Goal: Task Accomplishment & Management: Use online tool/utility

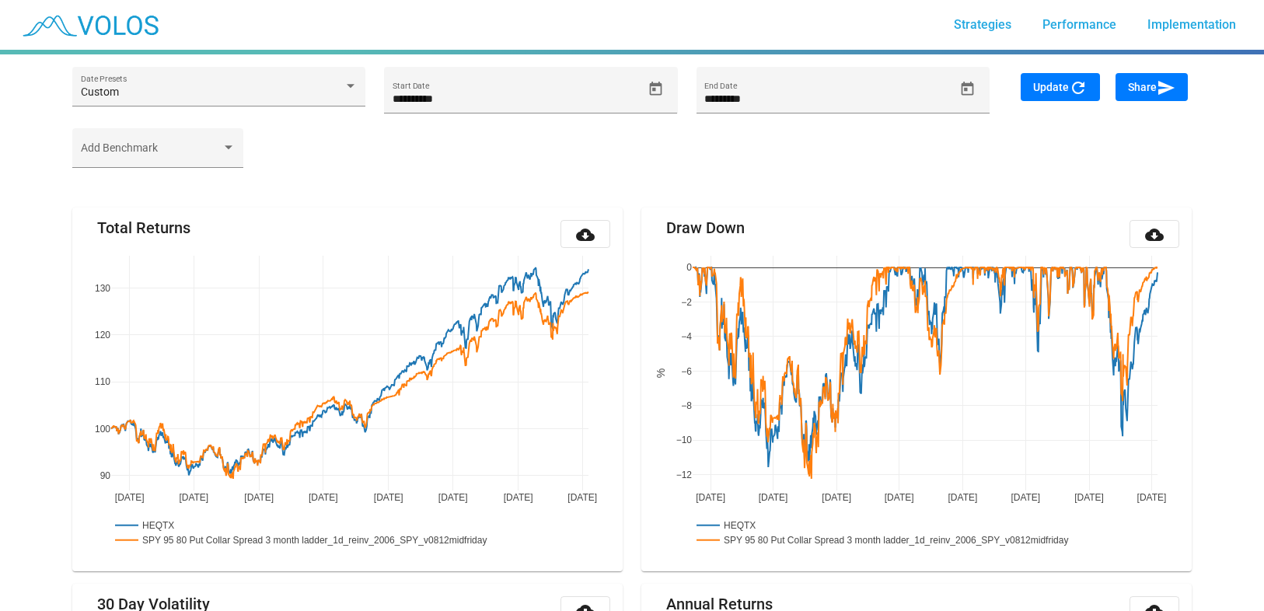
scroll to position [182, 0]
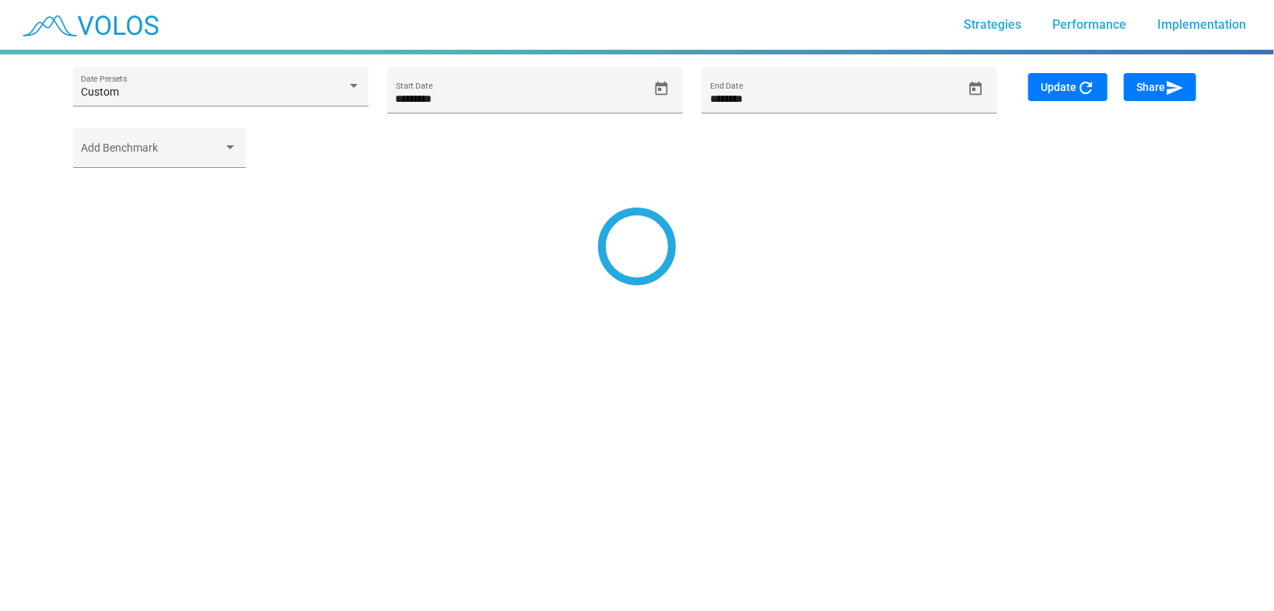
type input "*********"
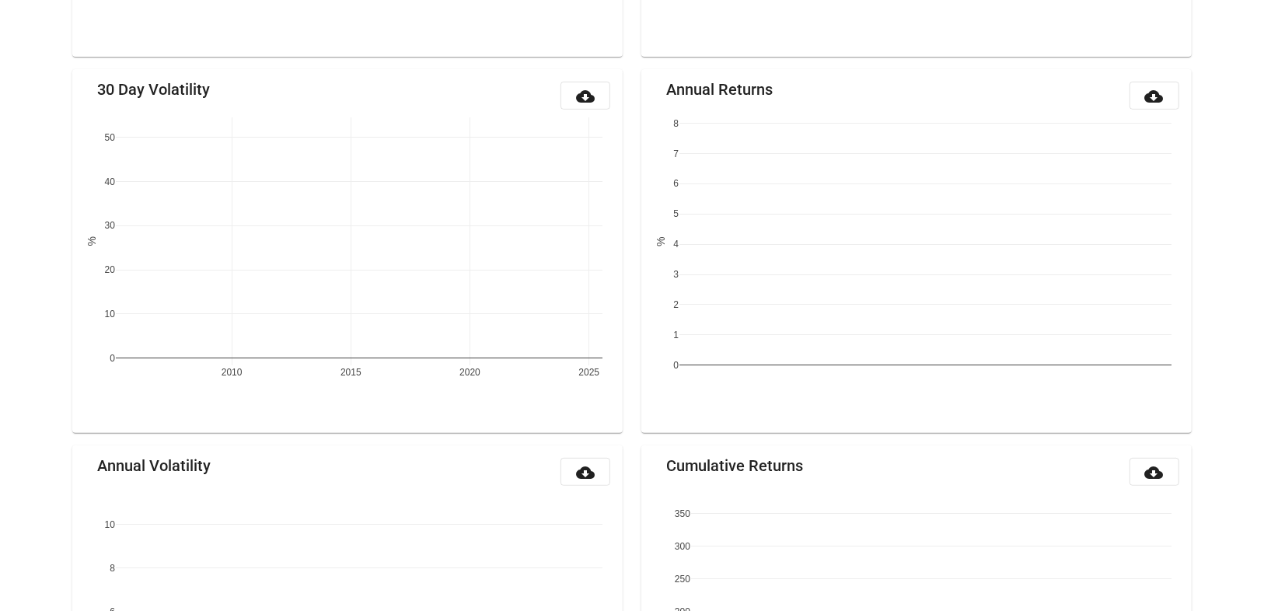
scroll to position [1632, 0]
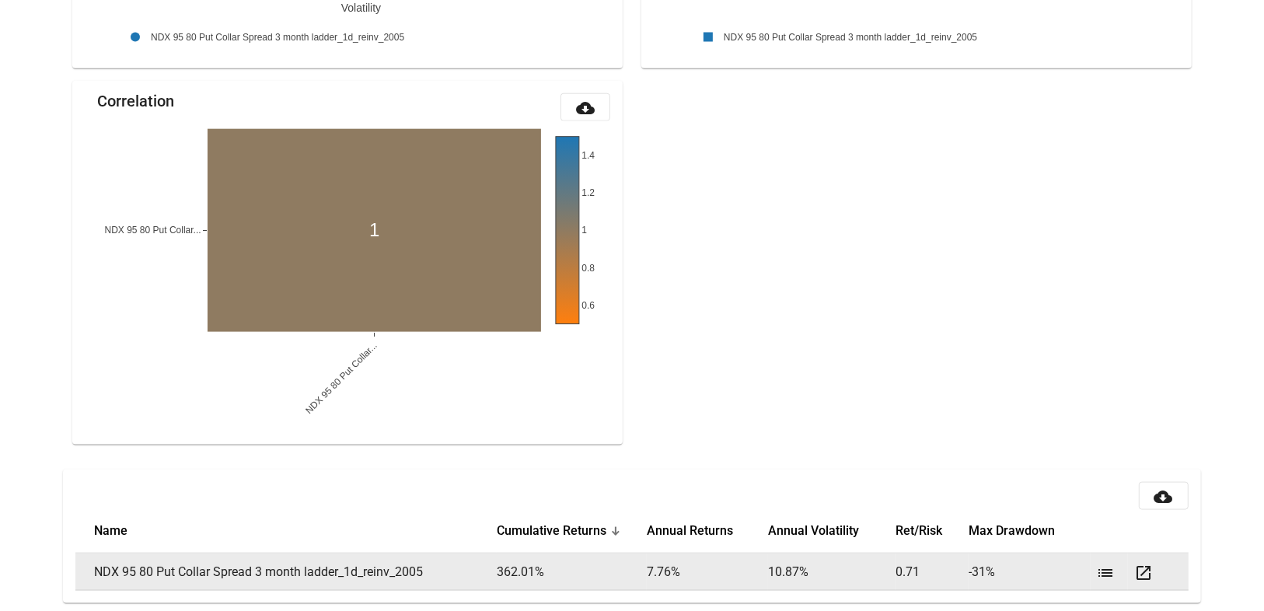
click at [1105, 566] on mat-icon "list" at bounding box center [1106, 573] width 19 height 19
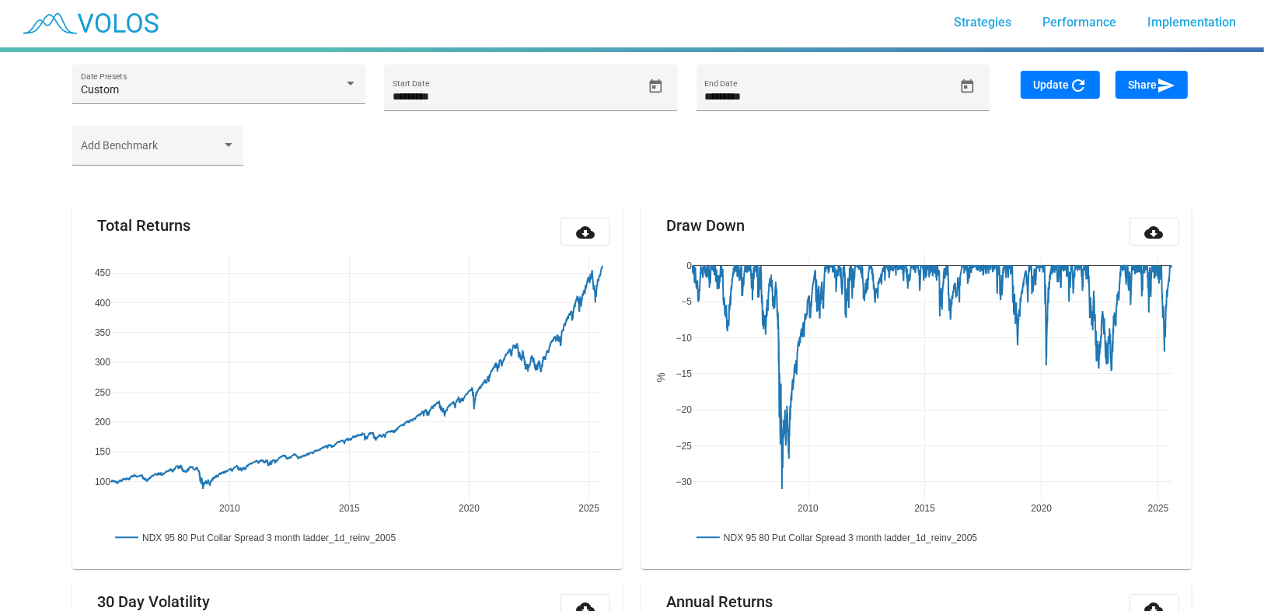
scroll to position [0, 0]
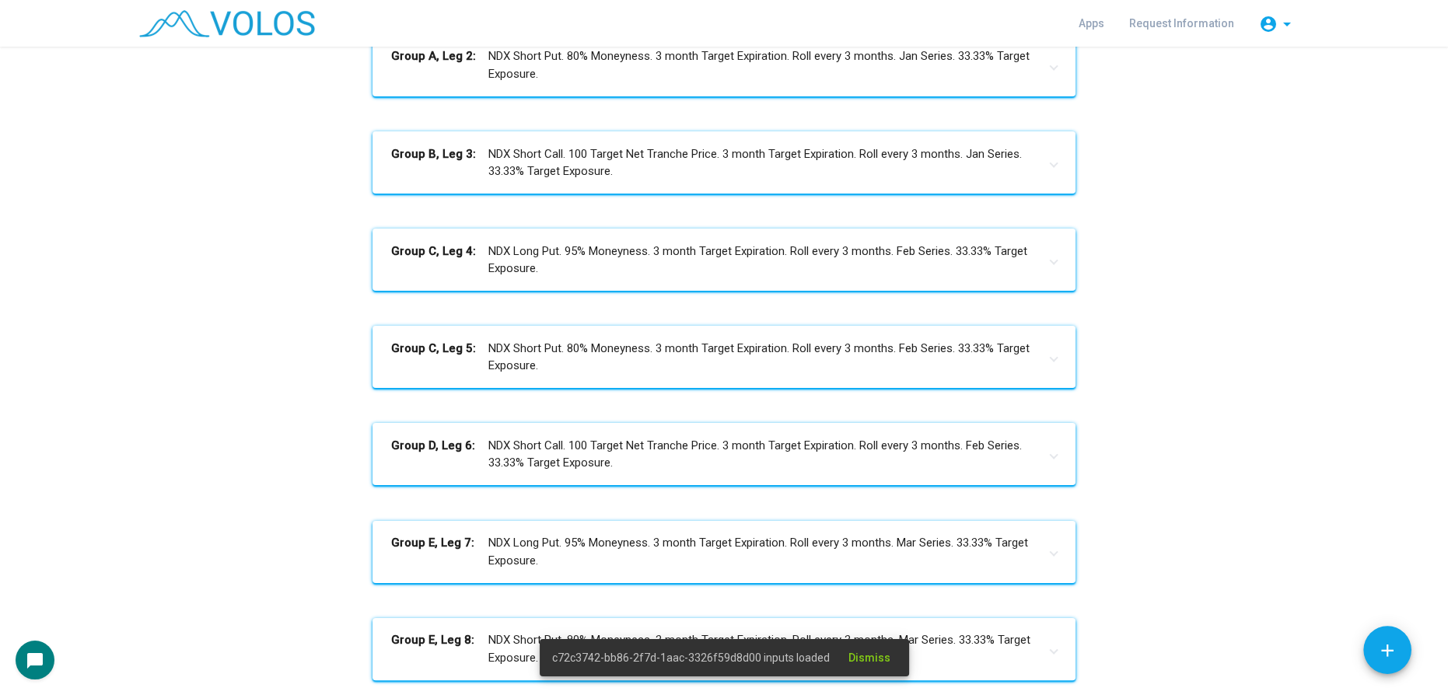
scroll to position [659, 0]
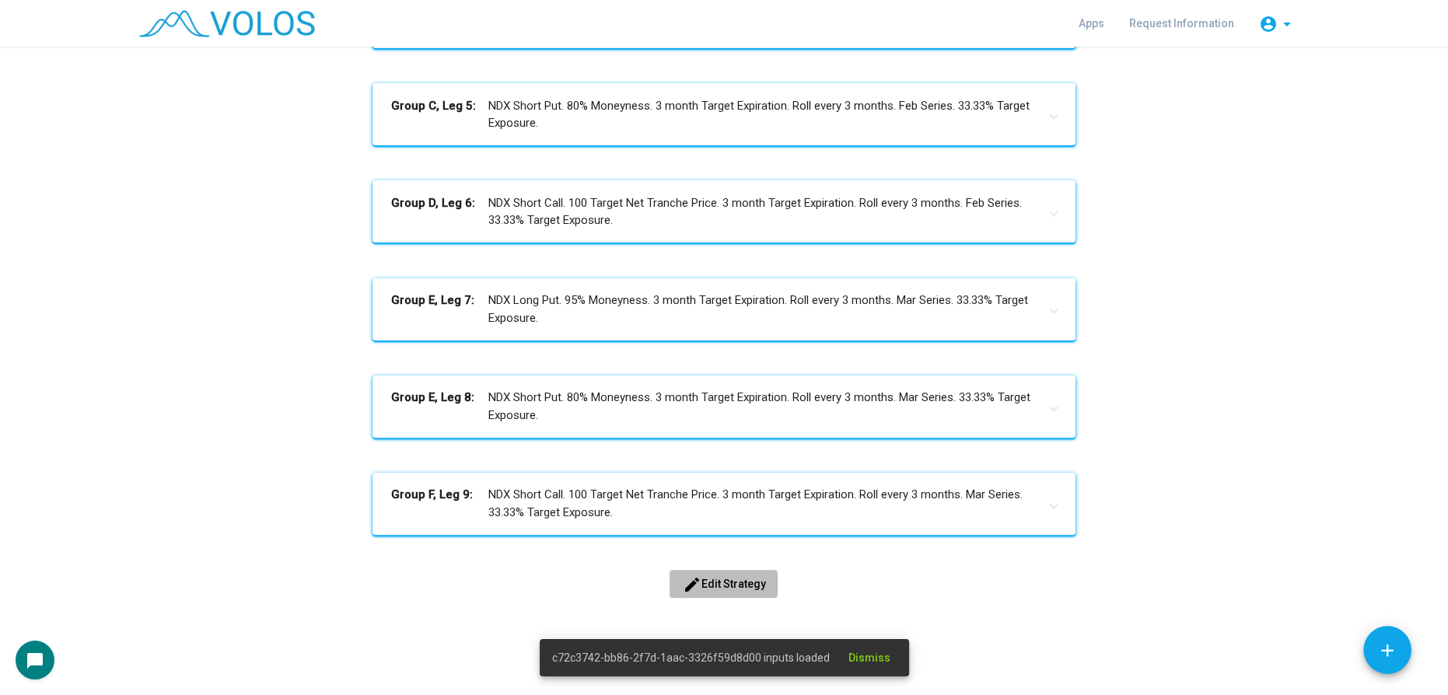
click at [697, 582] on span "edit Edit Strategy" at bounding box center [723, 584] width 83 height 12
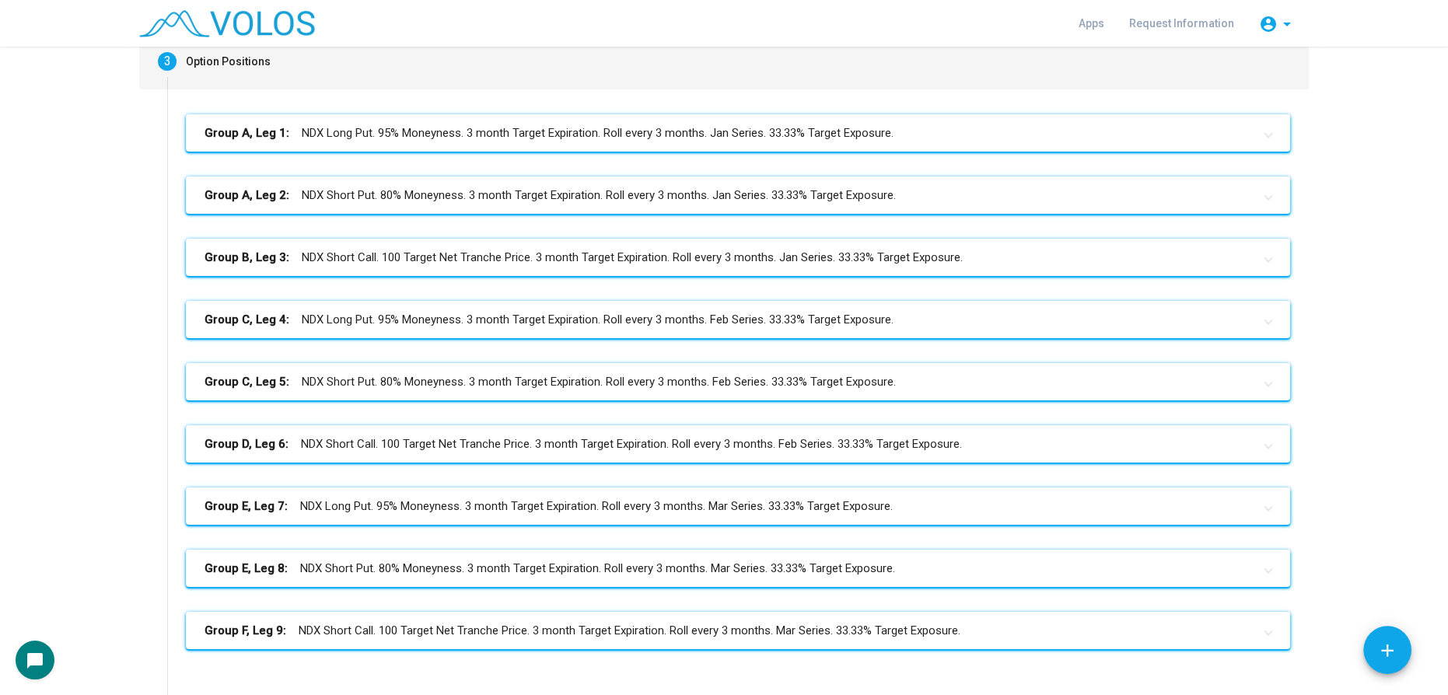
scroll to position [0, 0]
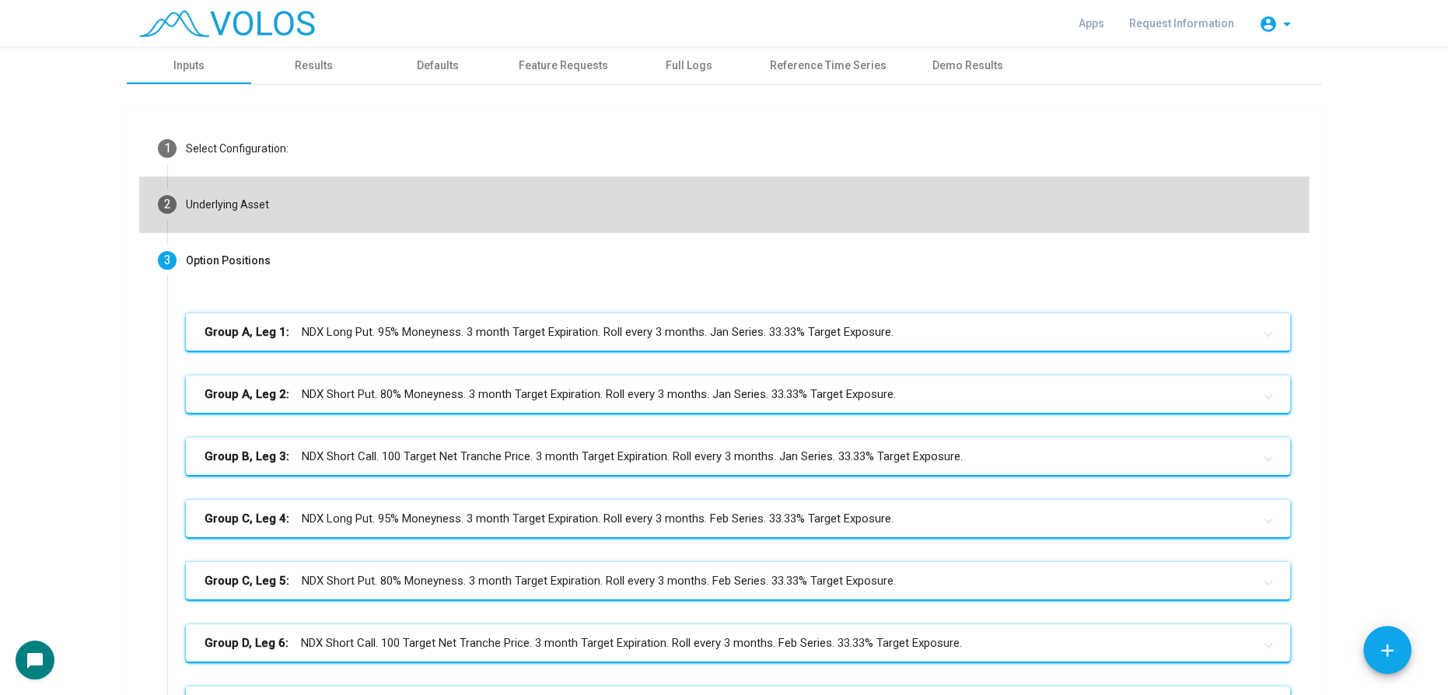
click at [302, 206] on mat-step-header "2 Underlying Asset" at bounding box center [723, 204] width 1169 height 56
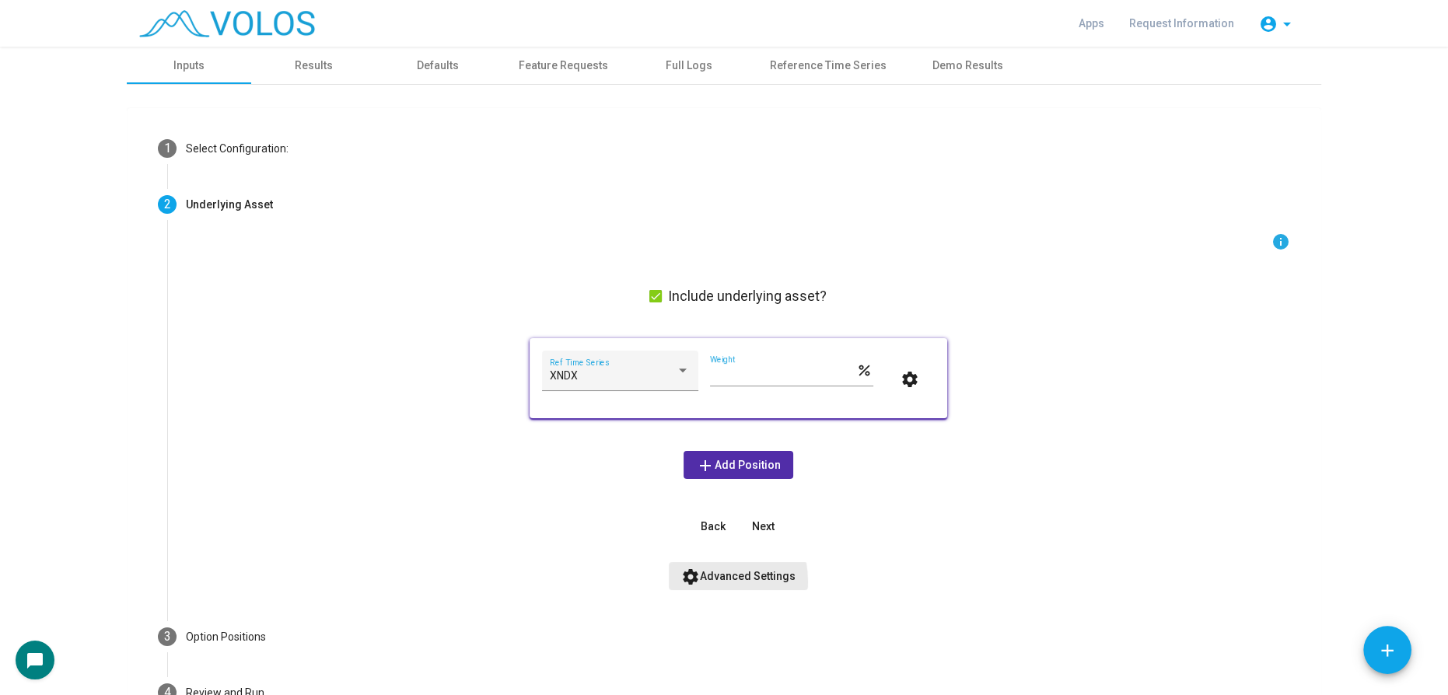
click at [694, 582] on mat-icon "settings" at bounding box center [690, 577] width 19 height 19
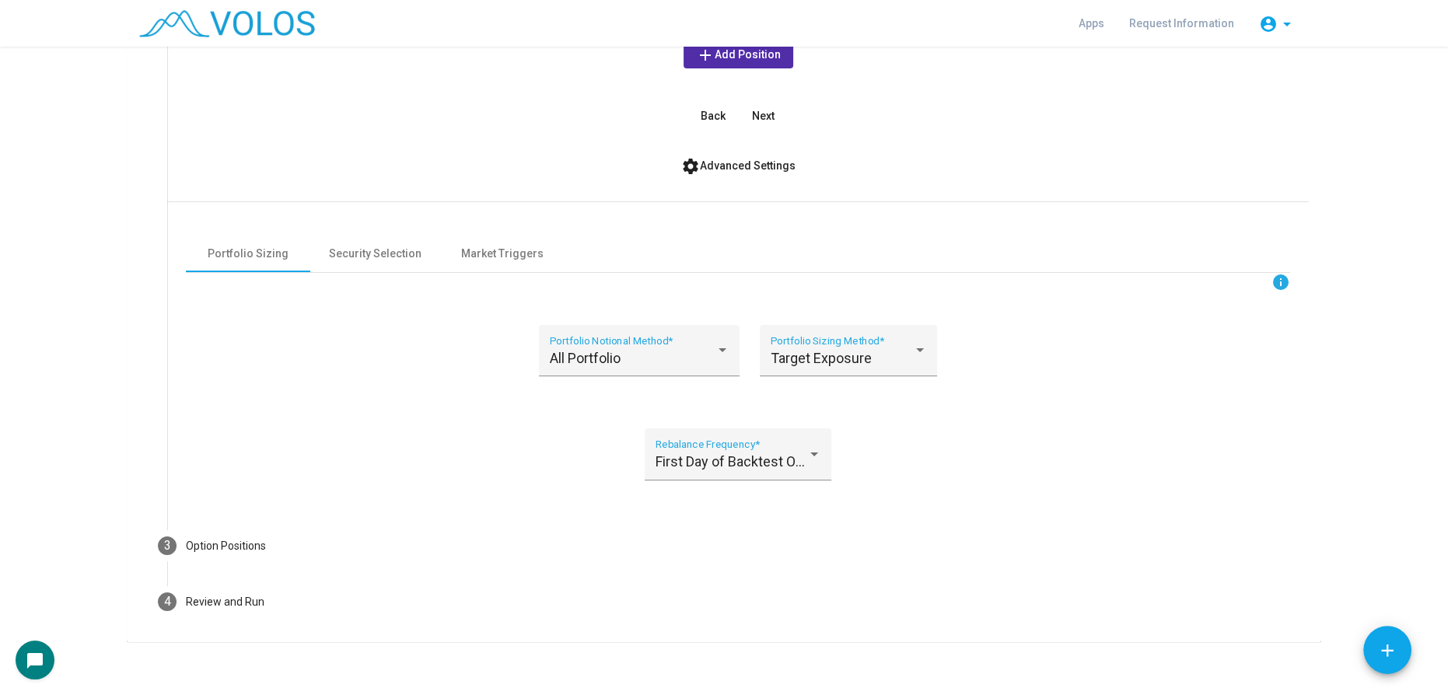
scroll to position [418, 0]
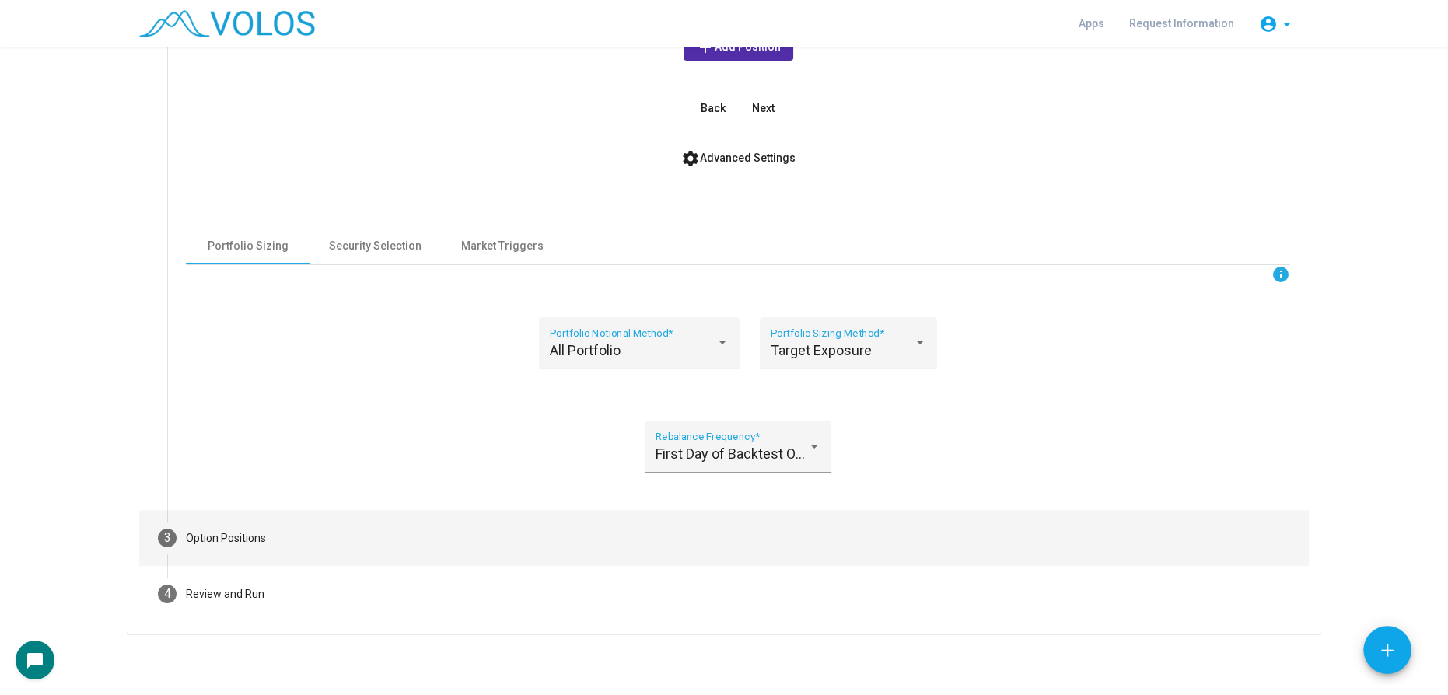
click at [499, 513] on mat-step-header "3 Option Positions" at bounding box center [723, 538] width 1169 height 56
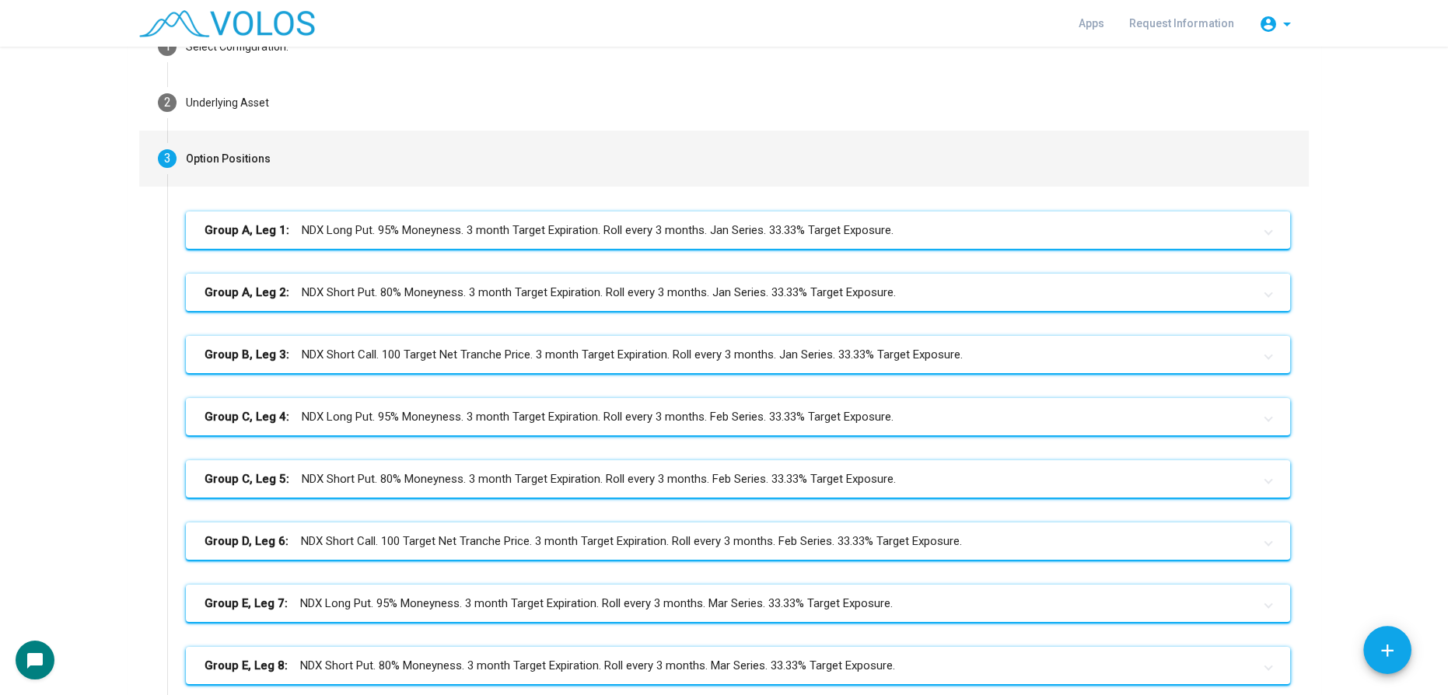
scroll to position [65, 0]
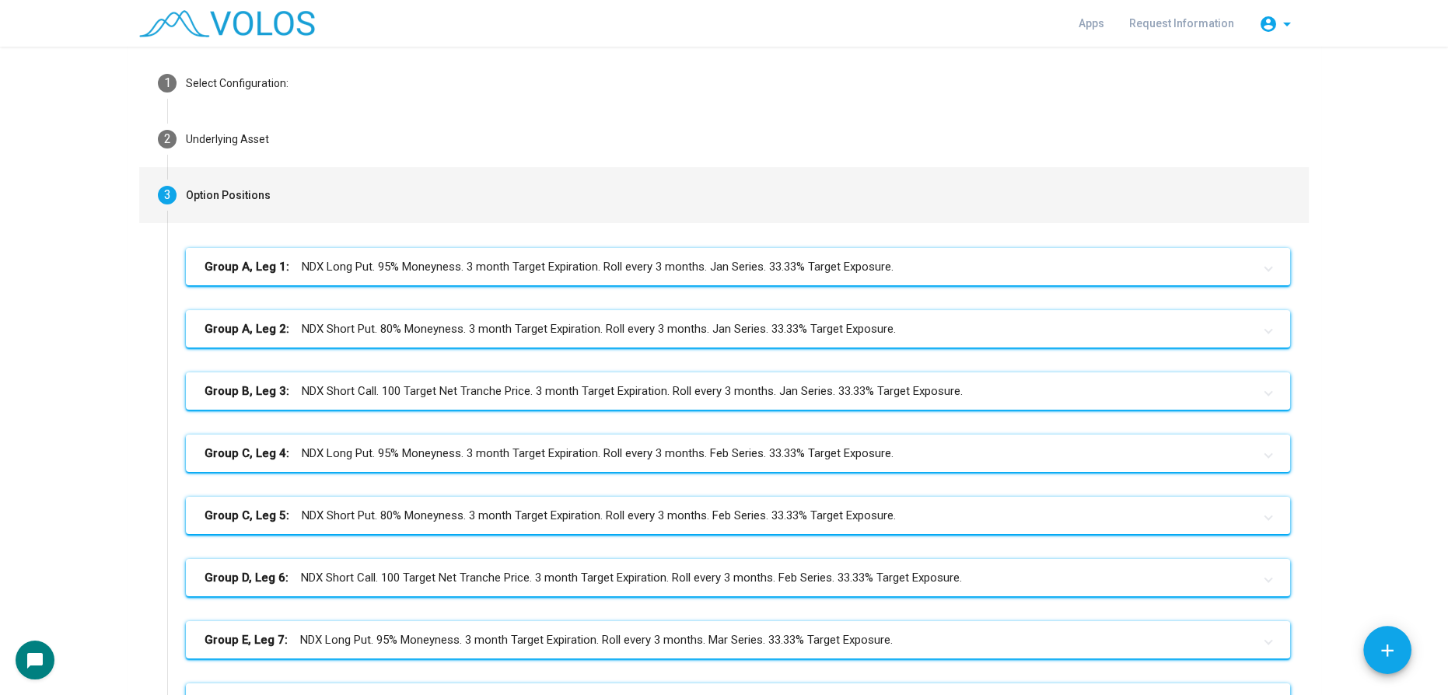
click at [659, 262] on mat-panel-title "Group A, Leg 1: NDX Long Put. 95% Moneyness. 3 month Target Expiration. Roll ev…" at bounding box center [728, 267] width 1048 height 18
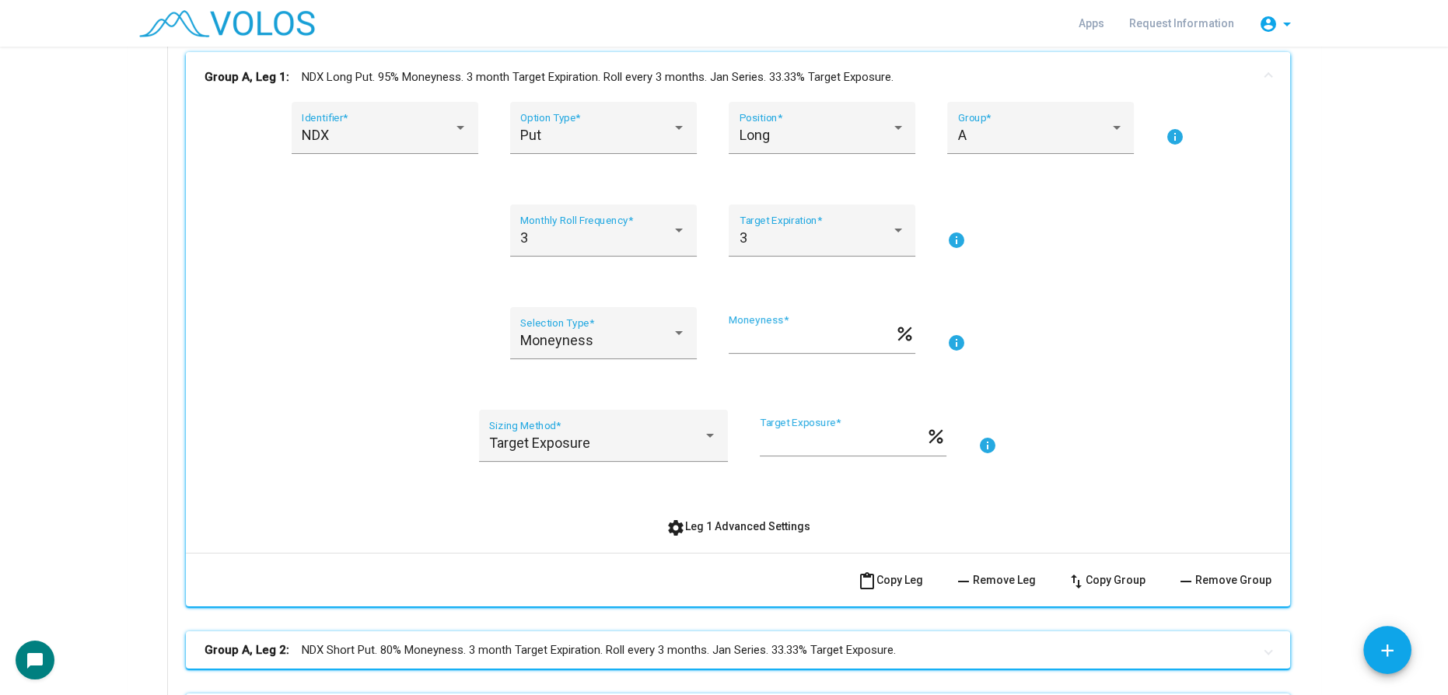
scroll to position [278, 0]
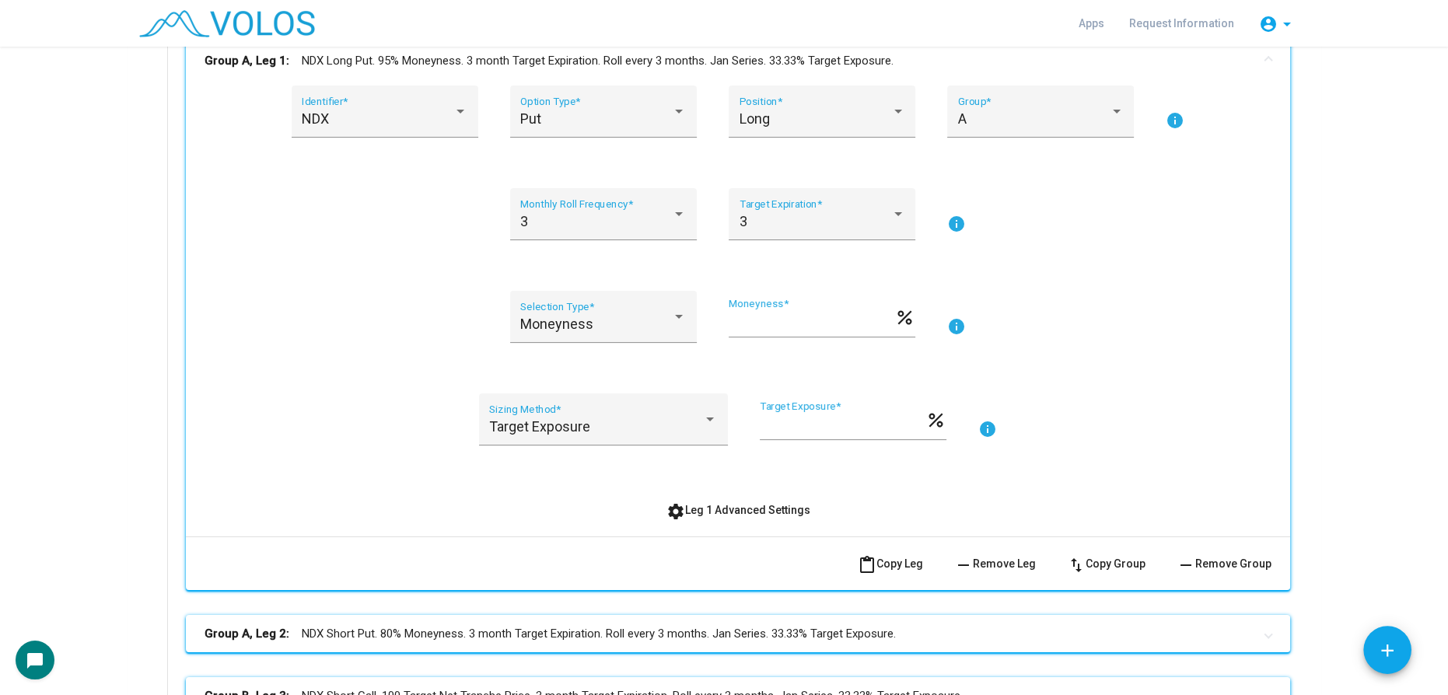
click at [728, 518] on button "settings Leg 1 Advanced Settings" at bounding box center [738, 510] width 169 height 28
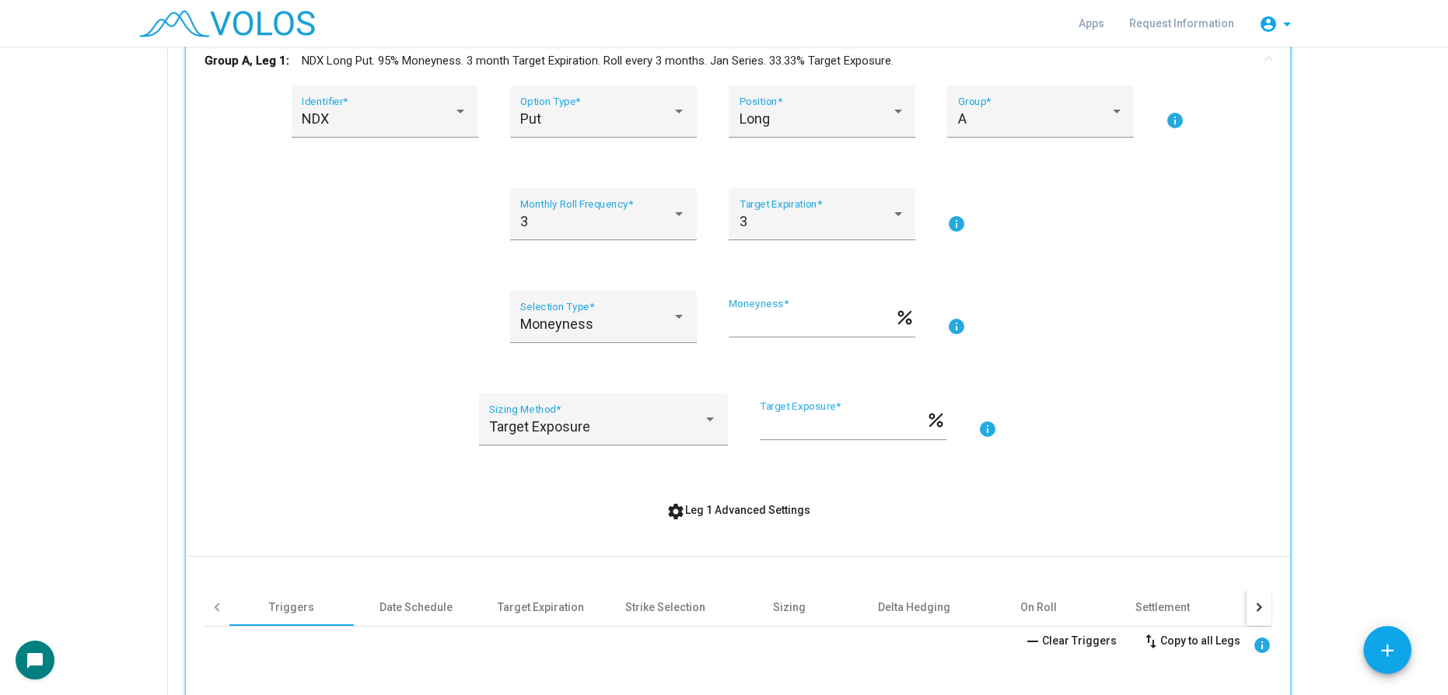
scroll to position [489, 0]
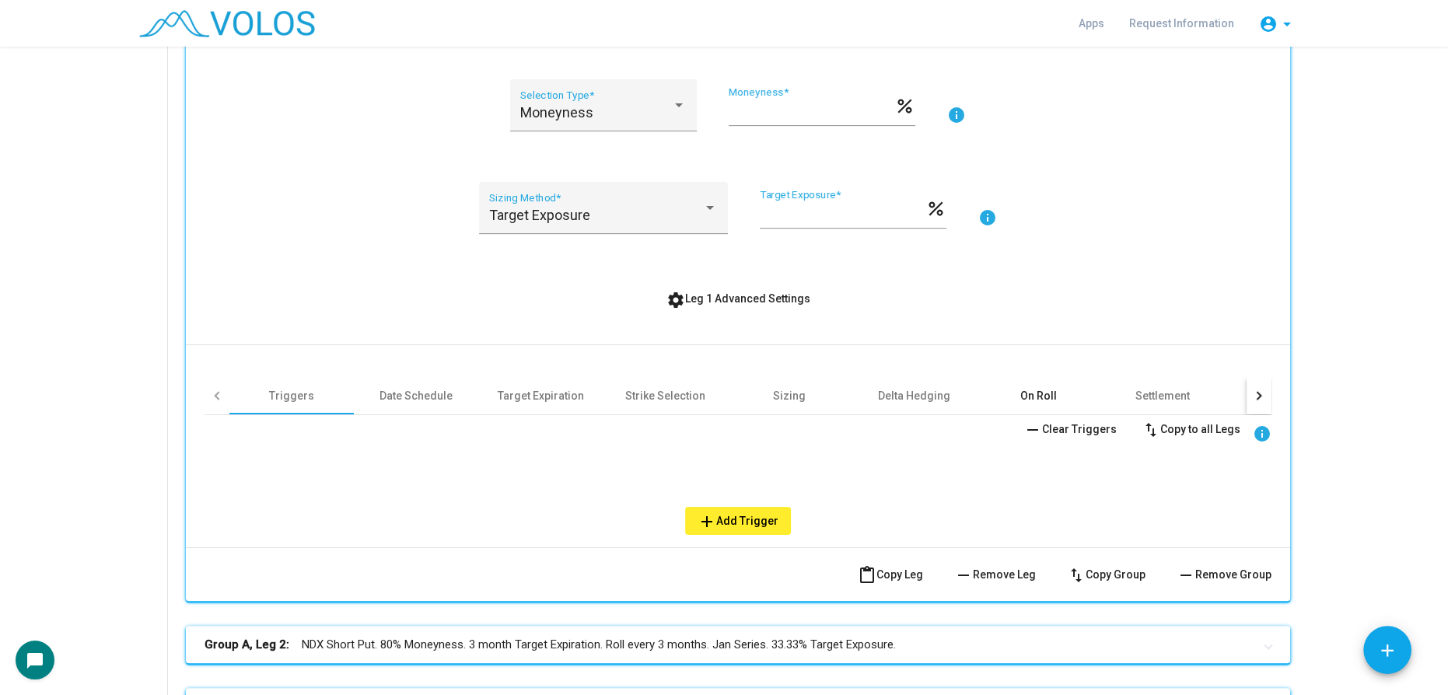
click at [1030, 388] on div "On Roll" at bounding box center [1038, 396] width 37 height 16
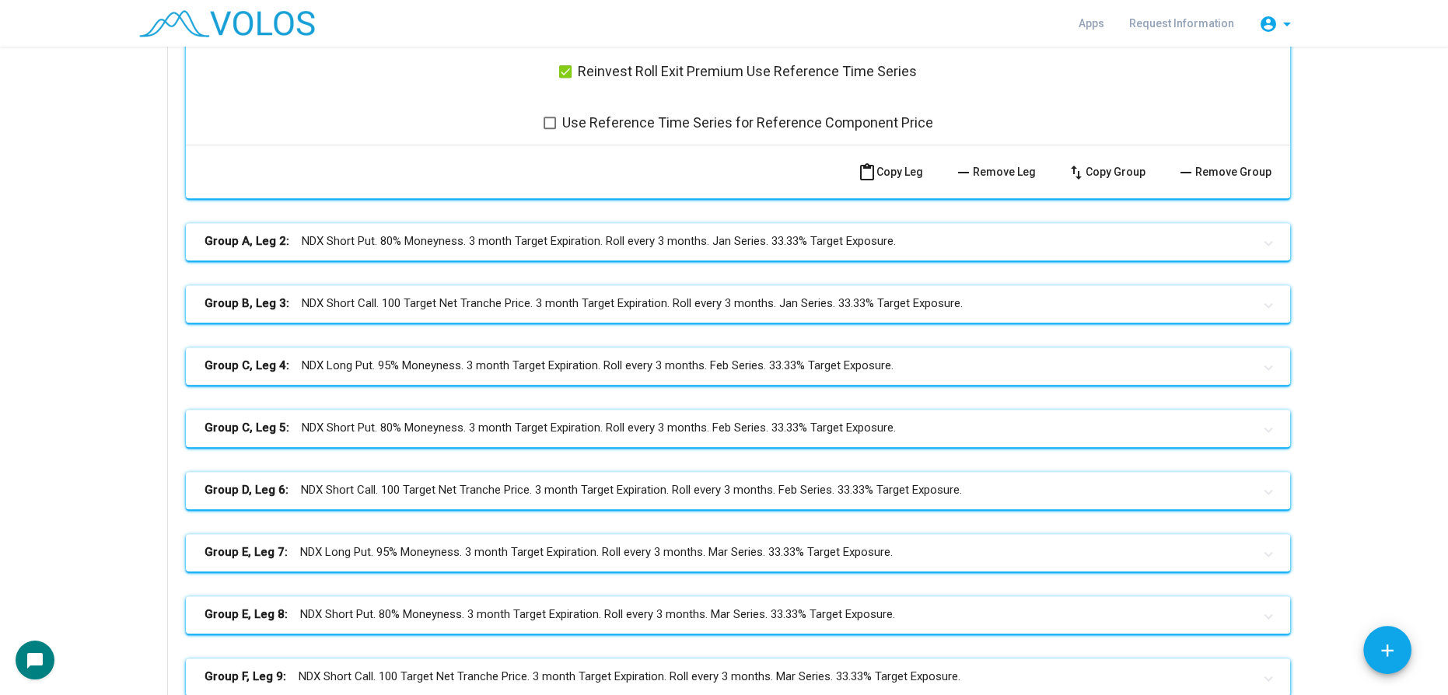
scroll to position [1480, 0]
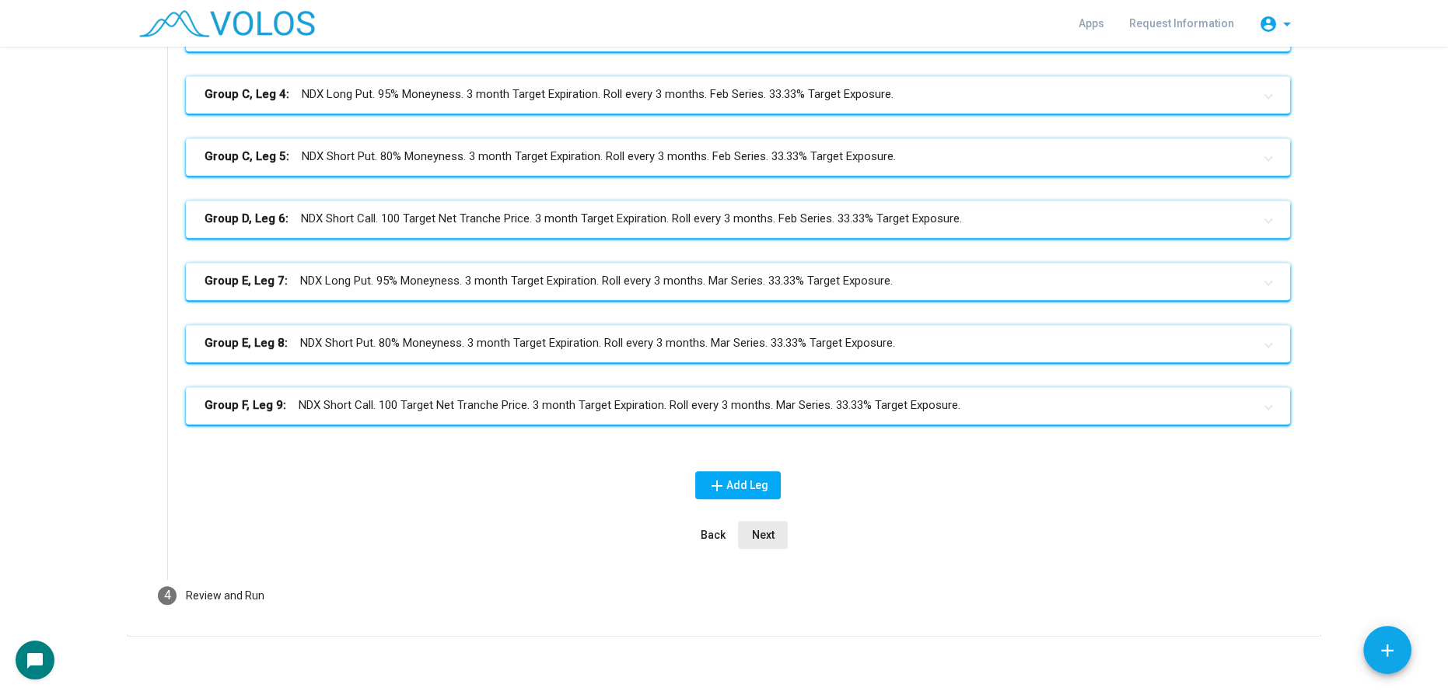
click at [748, 524] on button "Next" at bounding box center [763, 535] width 50 height 28
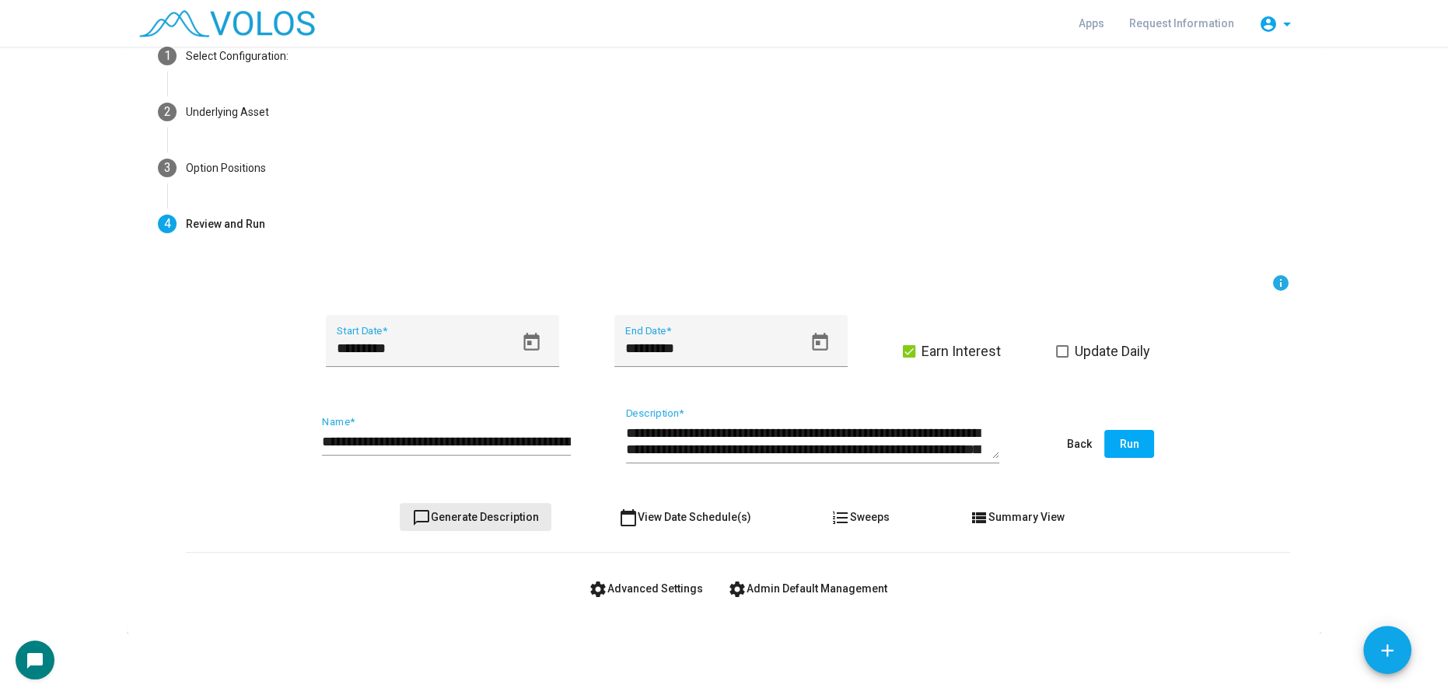
click at [485, 513] on span "chat_bubble_outline Generate Description" at bounding box center [475, 517] width 127 height 12
type textarea "**********"
click at [654, 593] on span "settings Advanced Settings" at bounding box center [646, 588] width 114 height 12
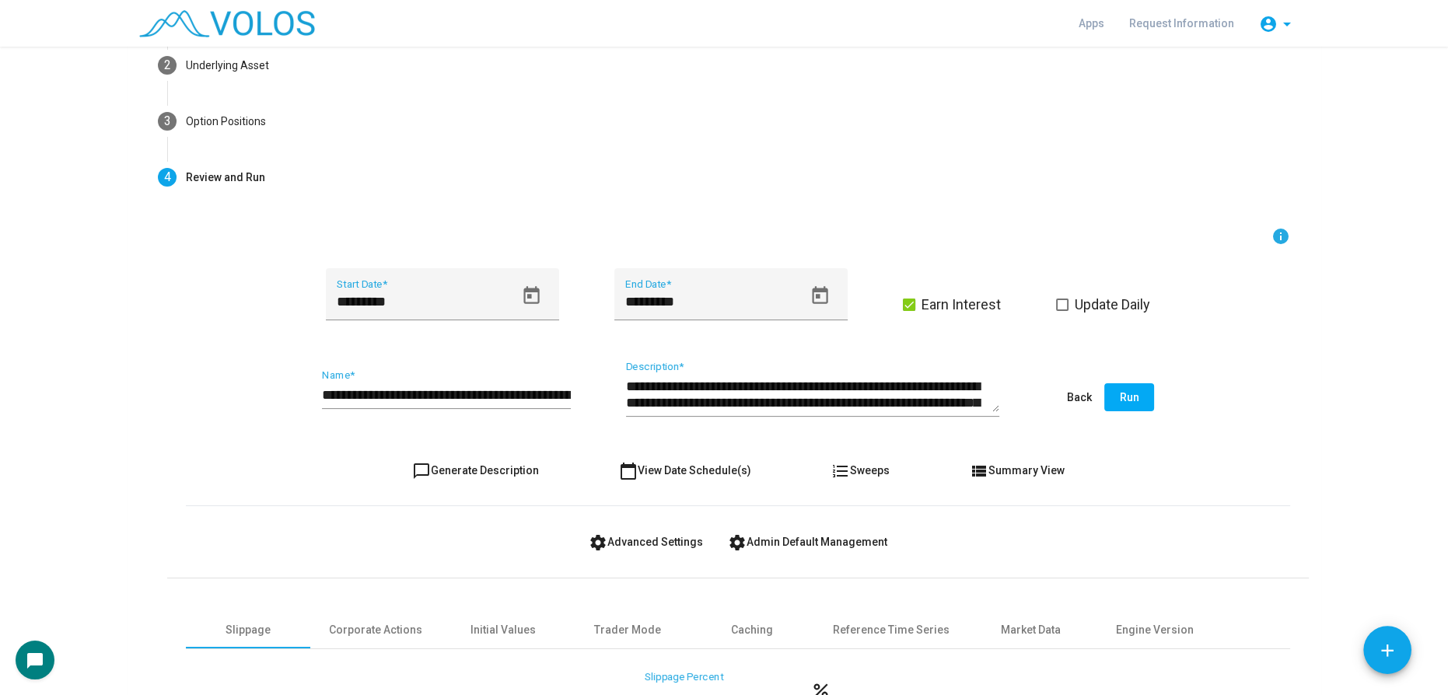
scroll to position [307, 0]
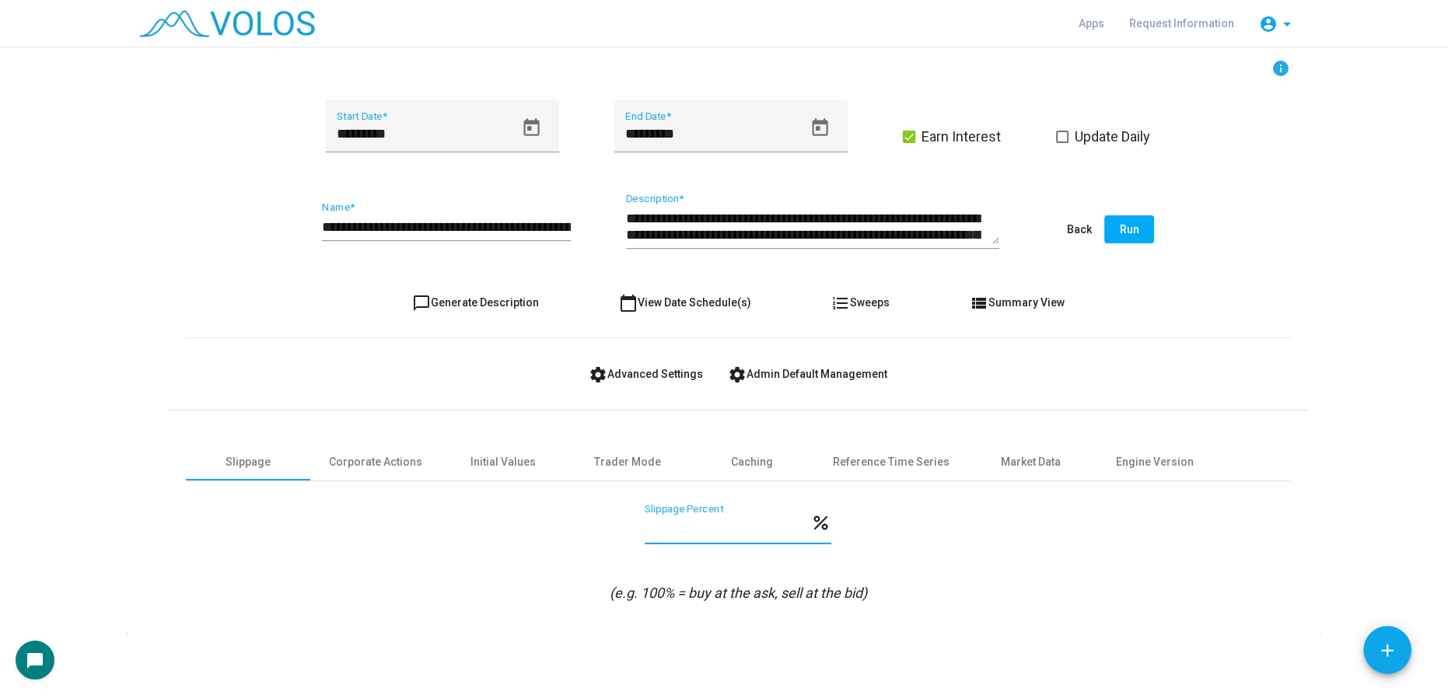
drag, startPoint x: 670, startPoint y: 529, endPoint x: 582, endPoint y: 524, distance: 88.8
click at [582, 524] on div "*** Slippage Percent percent" at bounding box center [738, 533] width 1104 height 58
type input "*"
click at [443, 300] on span "chat_bubble_outline Generate Description" at bounding box center [475, 302] width 127 height 12
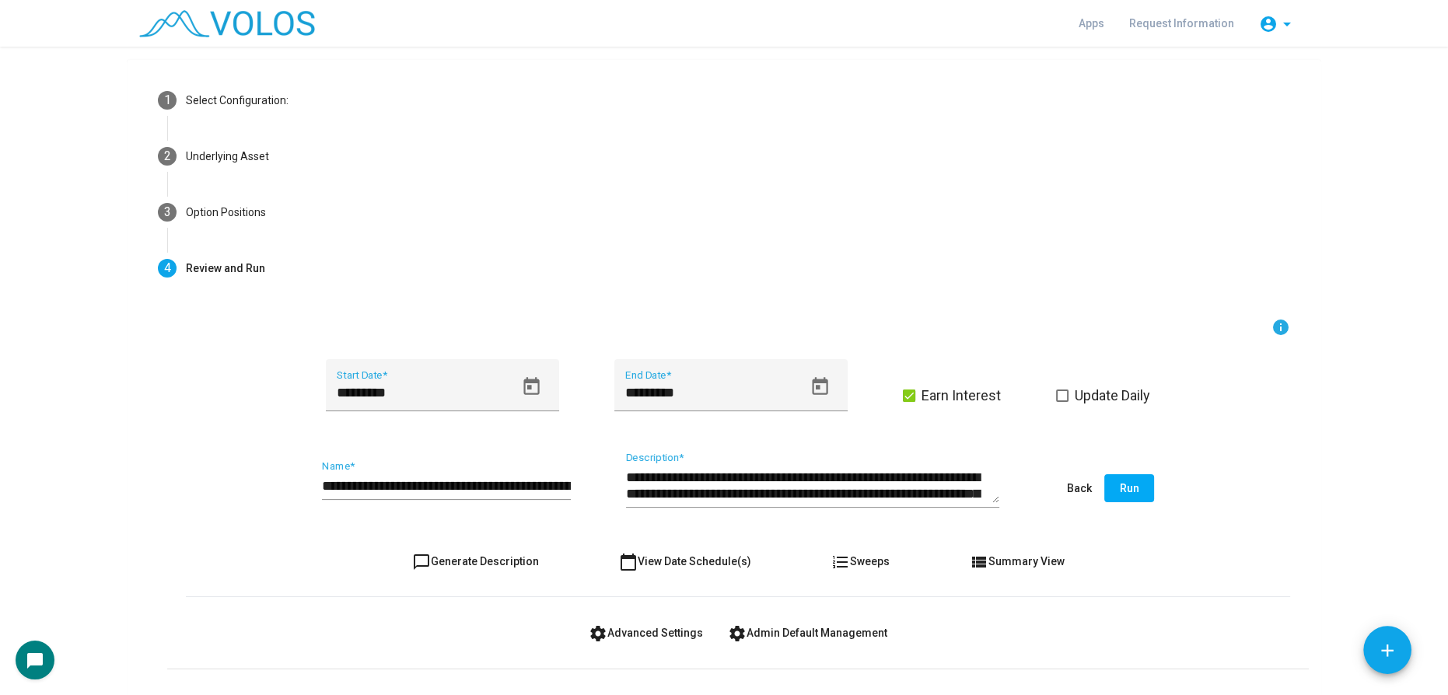
scroll to position [0, 0]
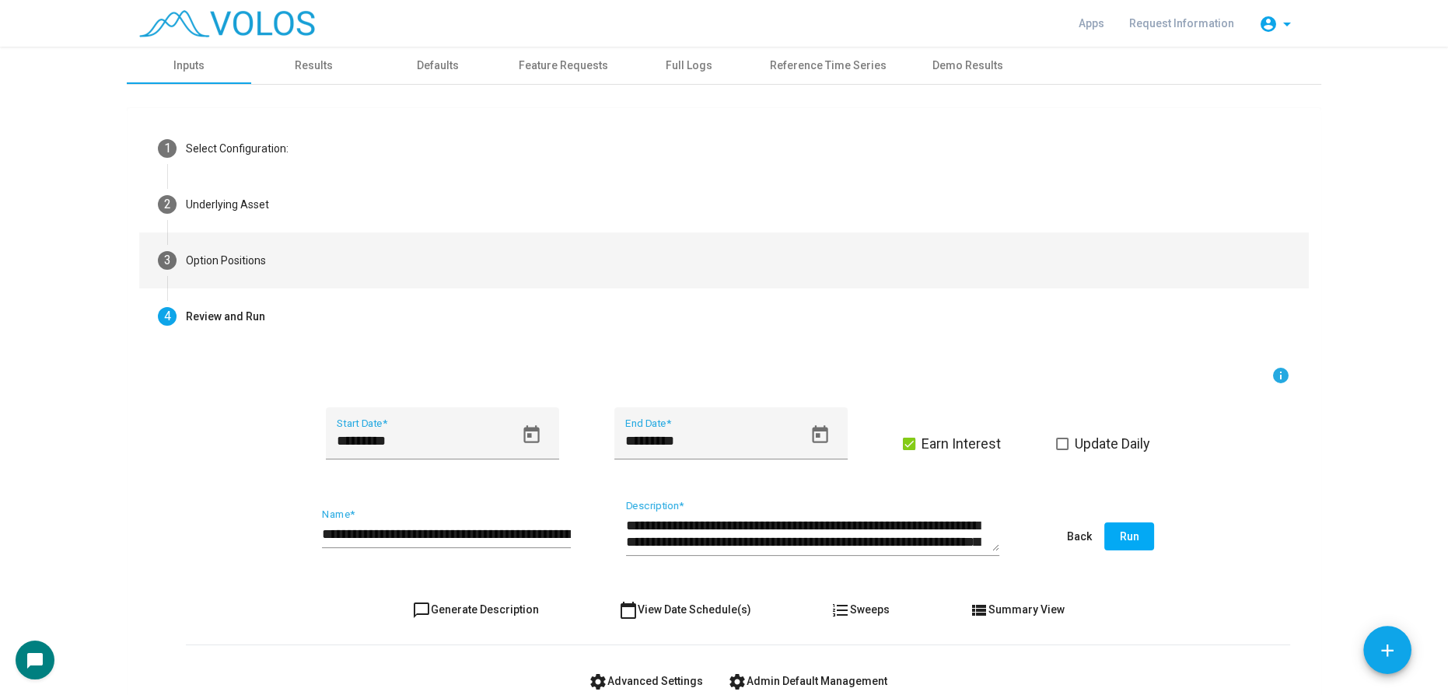
click at [404, 253] on mat-step-header "3 Option Positions" at bounding box center [723, 260] width 1169 height 56
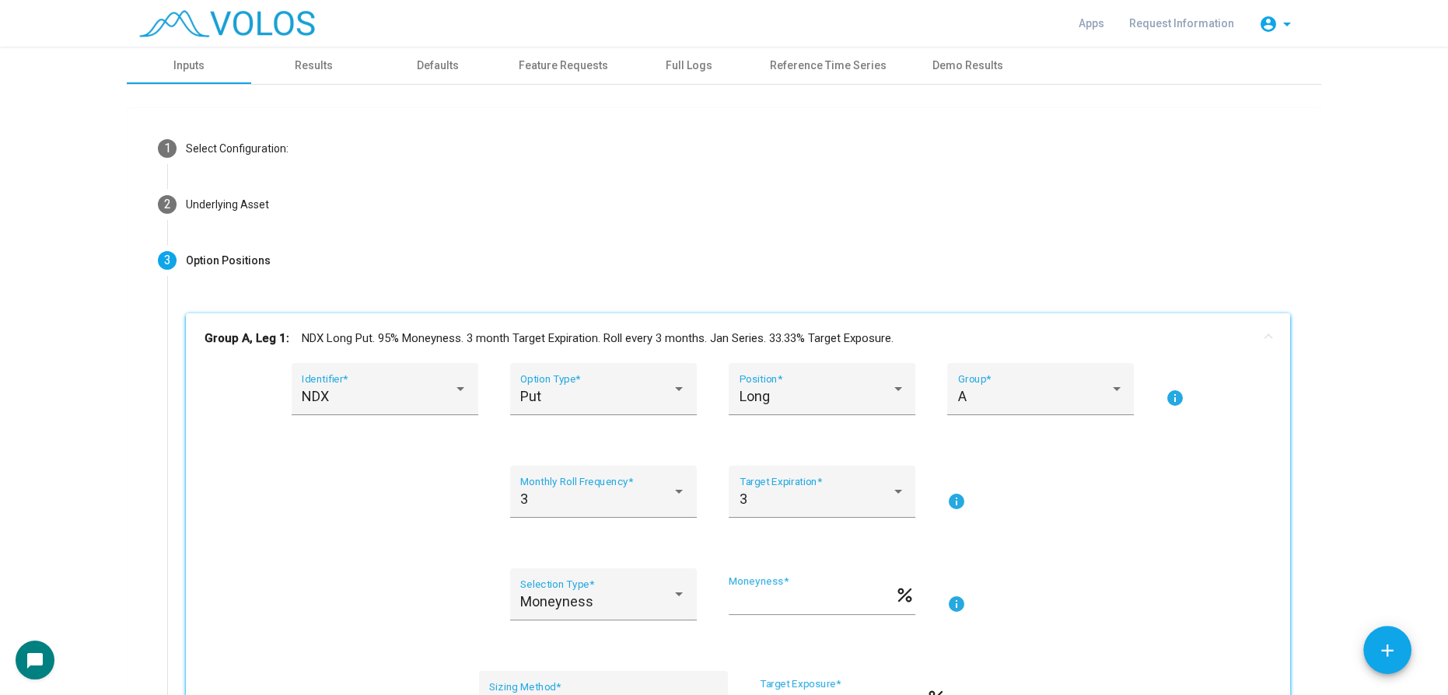
click at [543, 337] on mat-panel-title "Group A, Leg 1: NDX Long Put. 95% Moneyness. 3 month Target Expiration. Roll ev…" at bounding box center [728, 339] width 1048 height 18
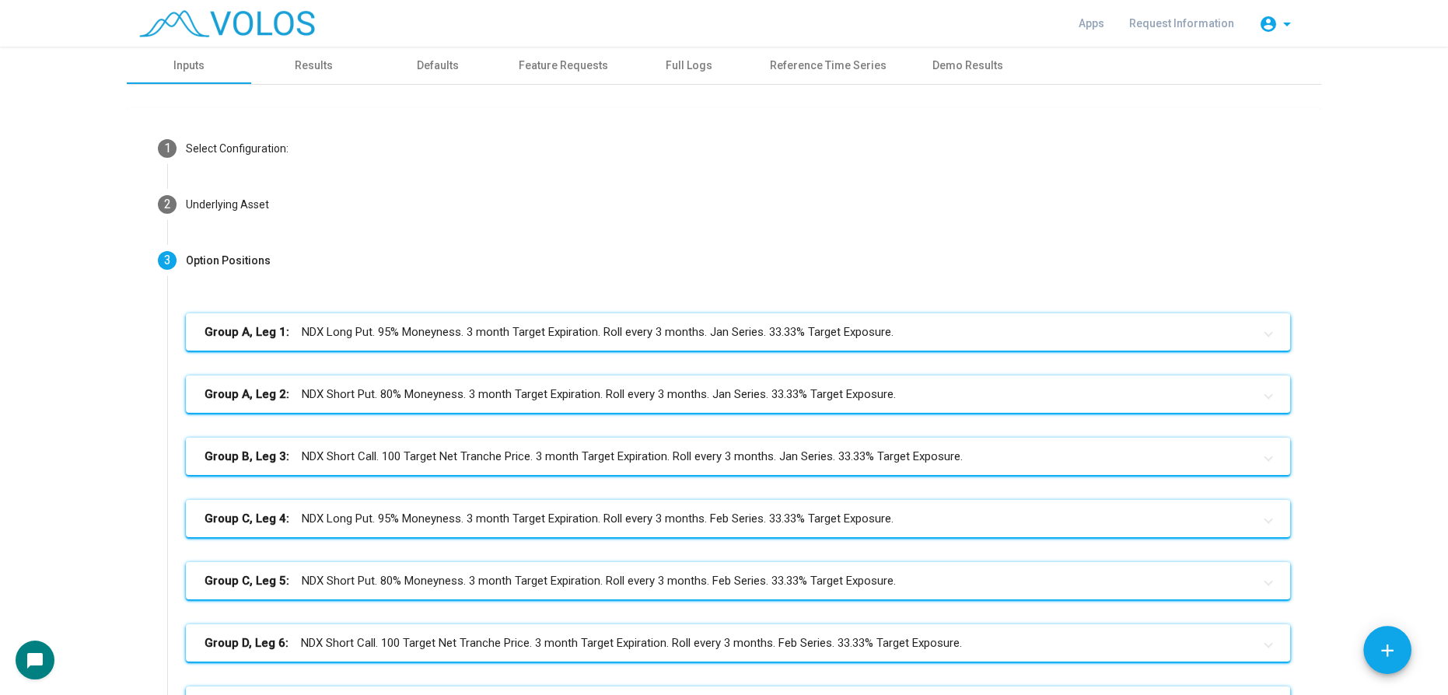
click at [532, 448] on mat-panel-title "Group B, Leg 3: NDX Short Call. 100 Target Net Tranche Price. 3 month Target Ex…" at bounding box center [728, 457] width 1048 height 18
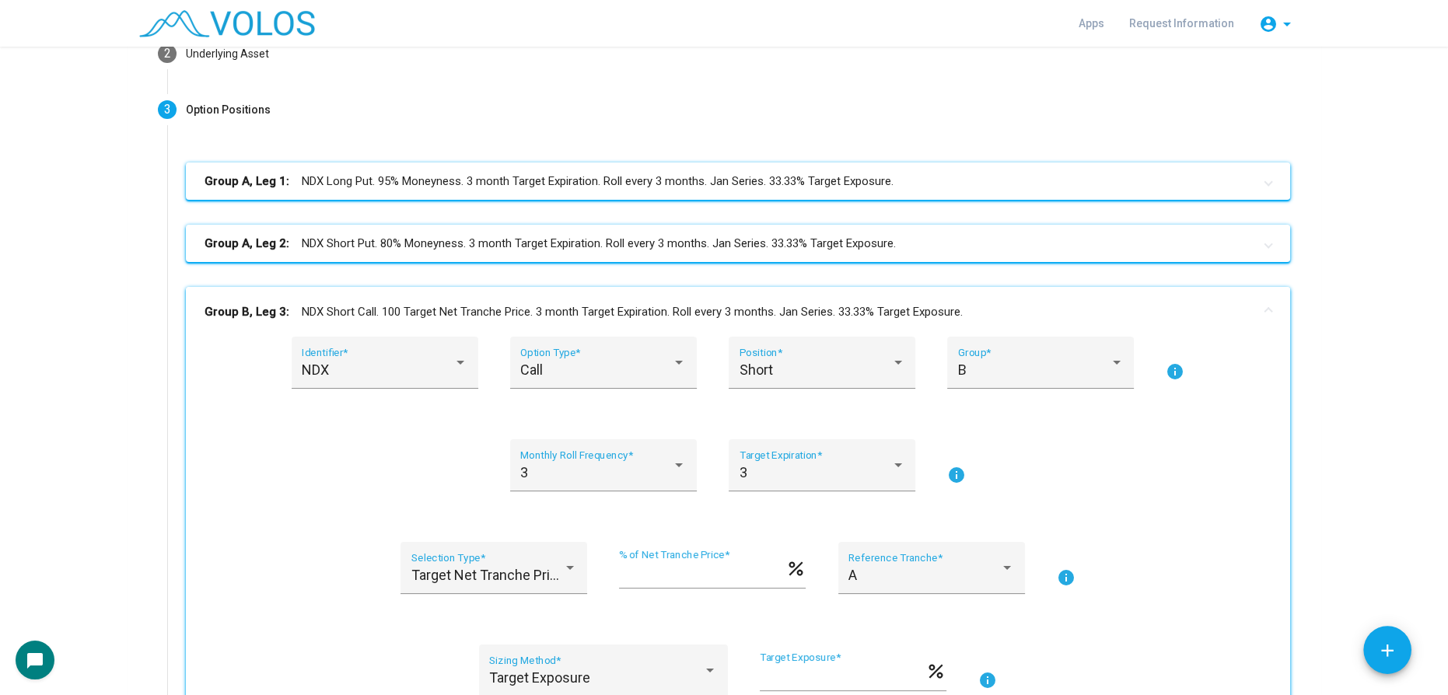
scroll to position [353, 0]
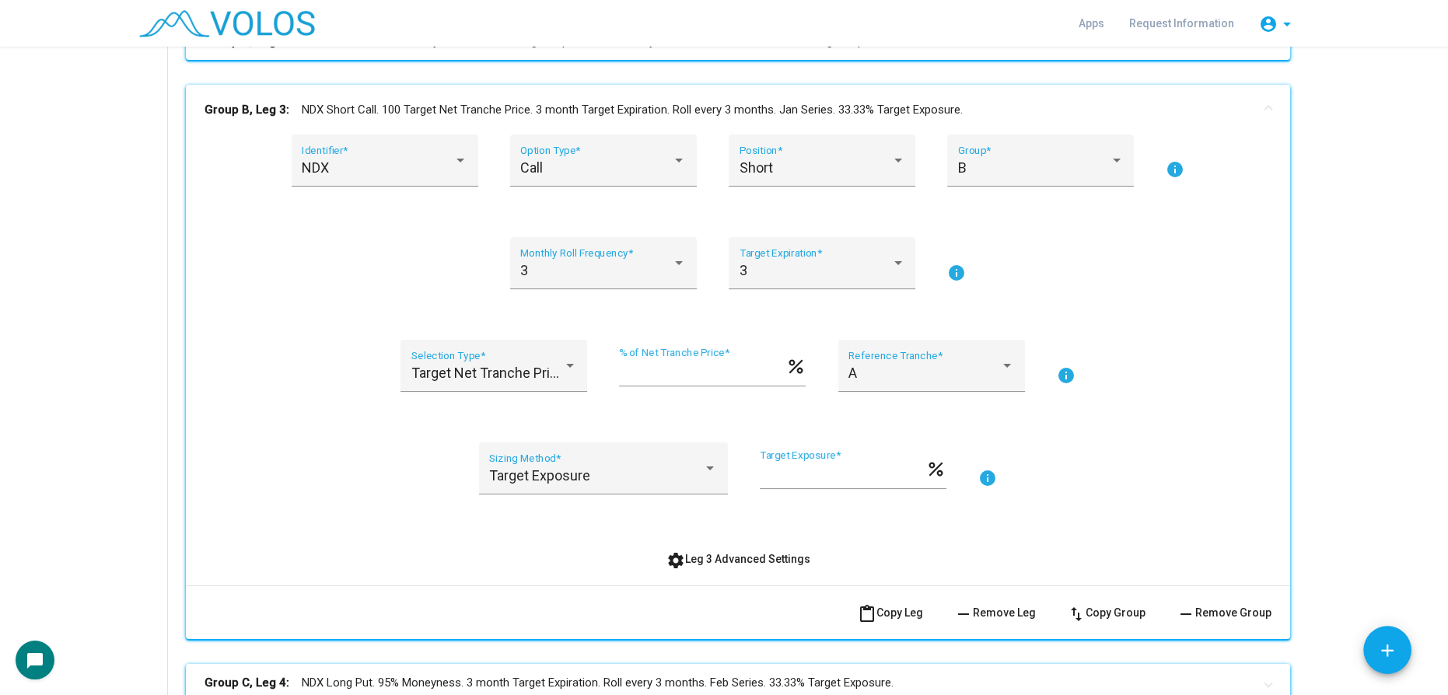
click at [722, 549] on button "settings Leg 3 Advanced Settings" at bounding box center [738, 559] width 169 height 28
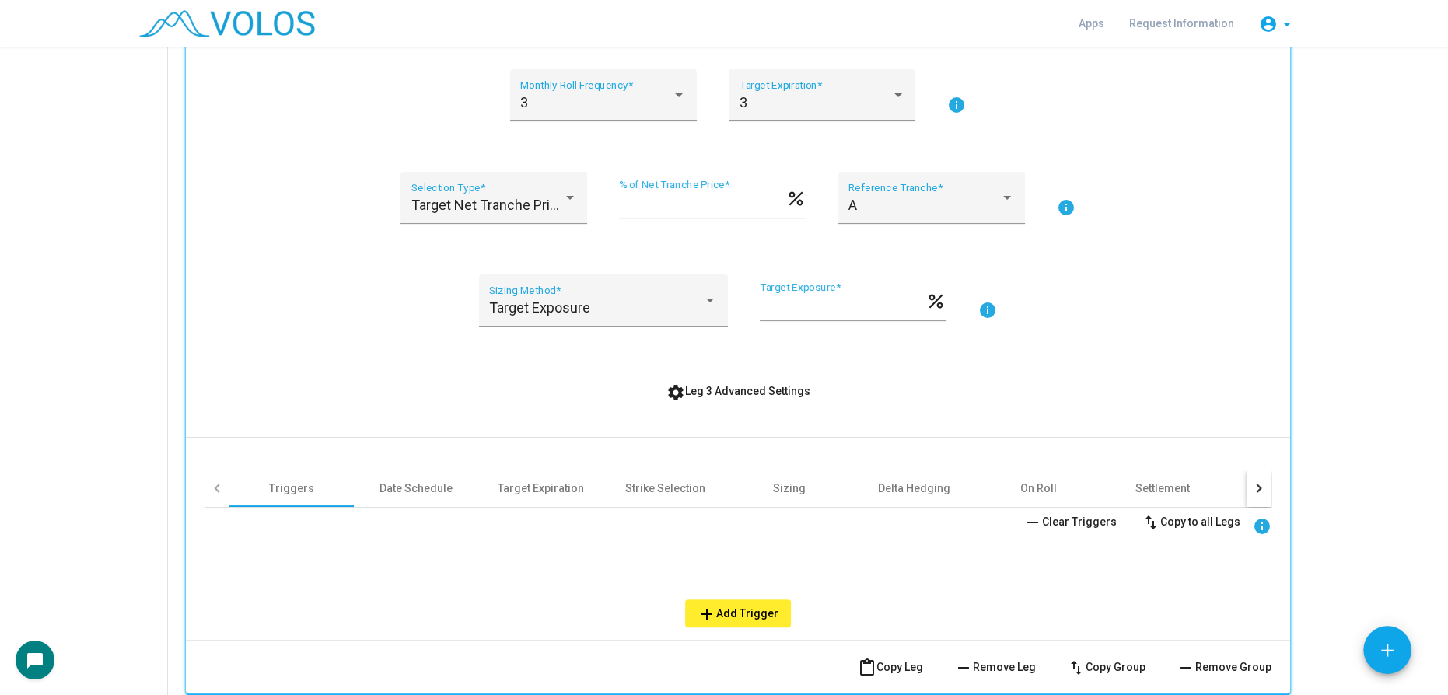
scroll to position [636, 0]
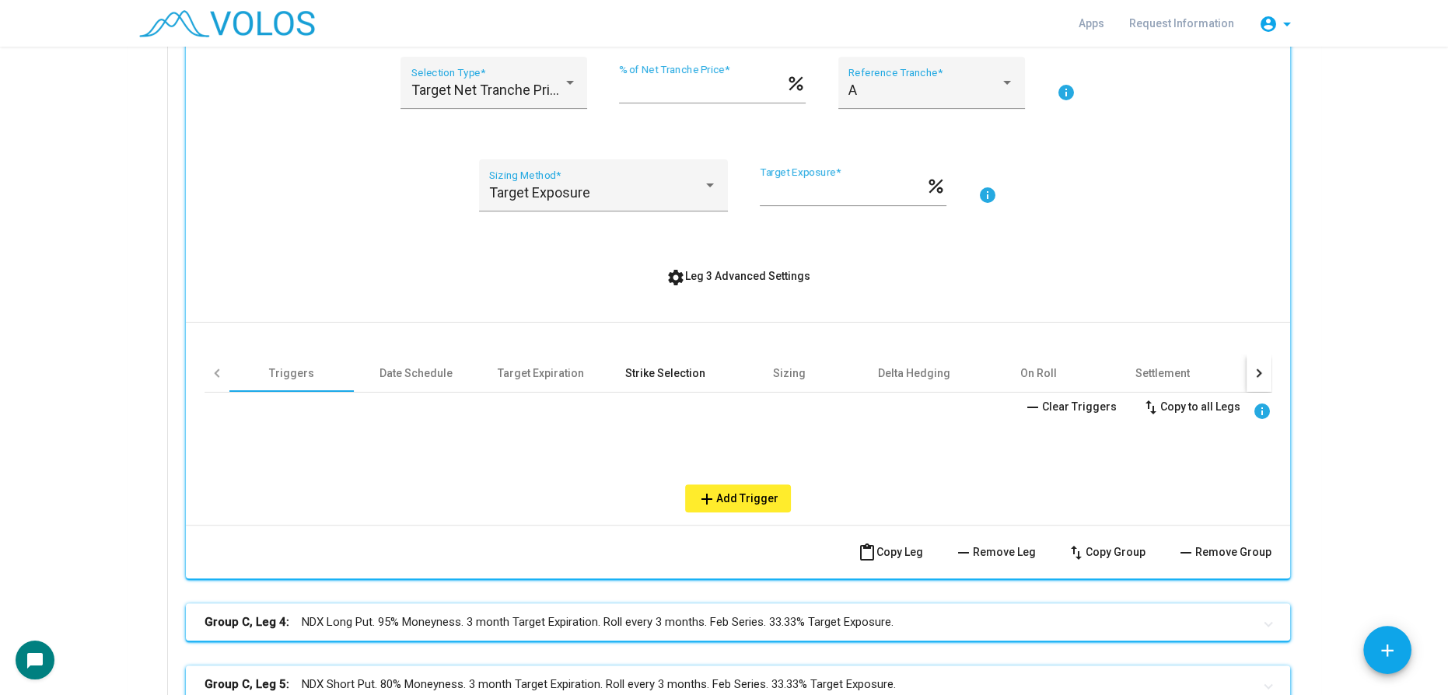
click at [641, 374] on div "Strike Selection" at bounding box center [665, 373] width 80 height 16
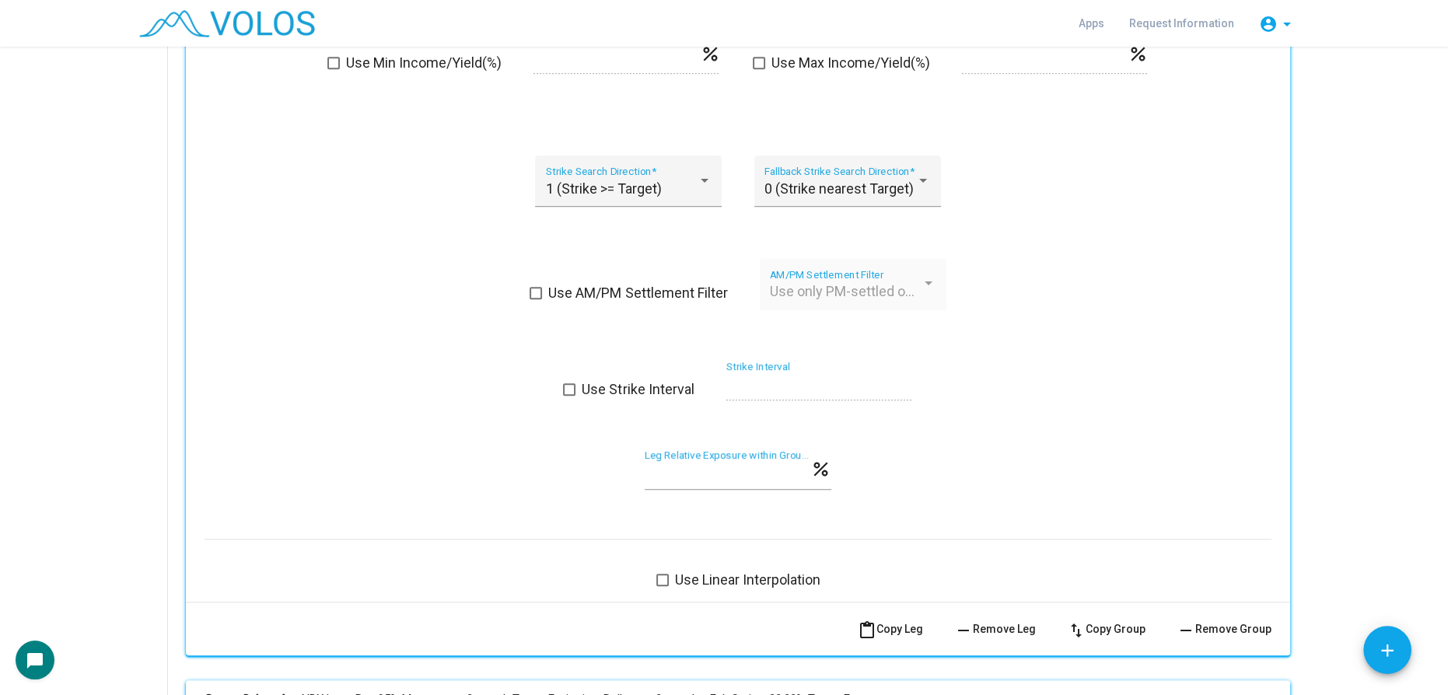
scroll to position [1932, 0]
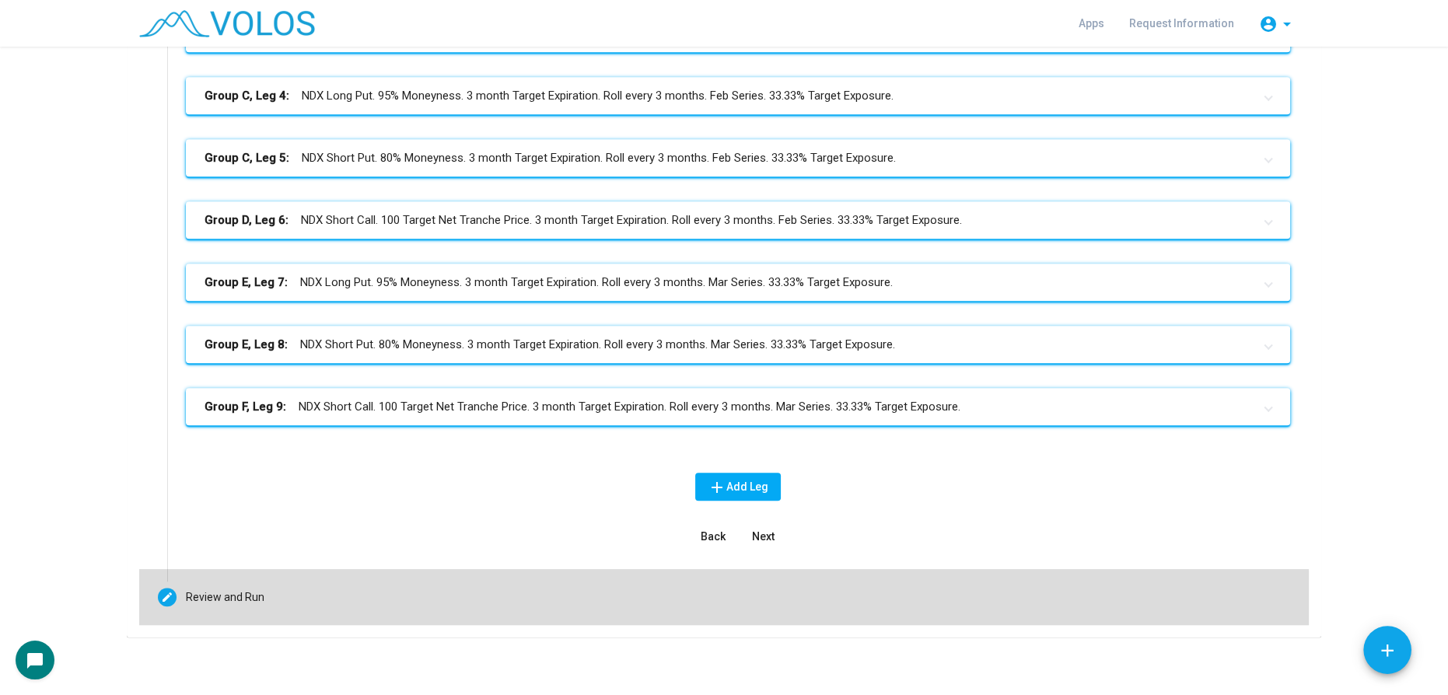
click at [315, 613] on mat-step-header "Editable create Review and Run" at bounding box center [723, 597] width 1169 height 56
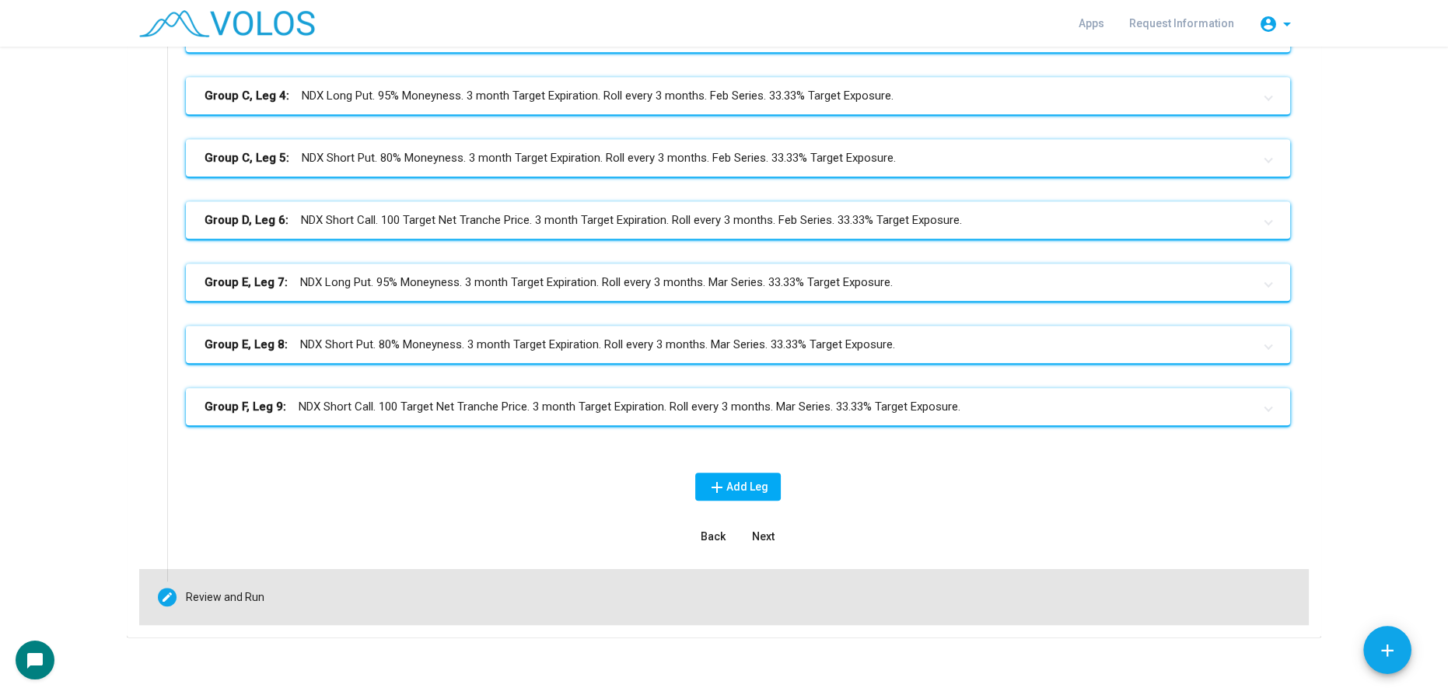
scroll to position [307, 0]
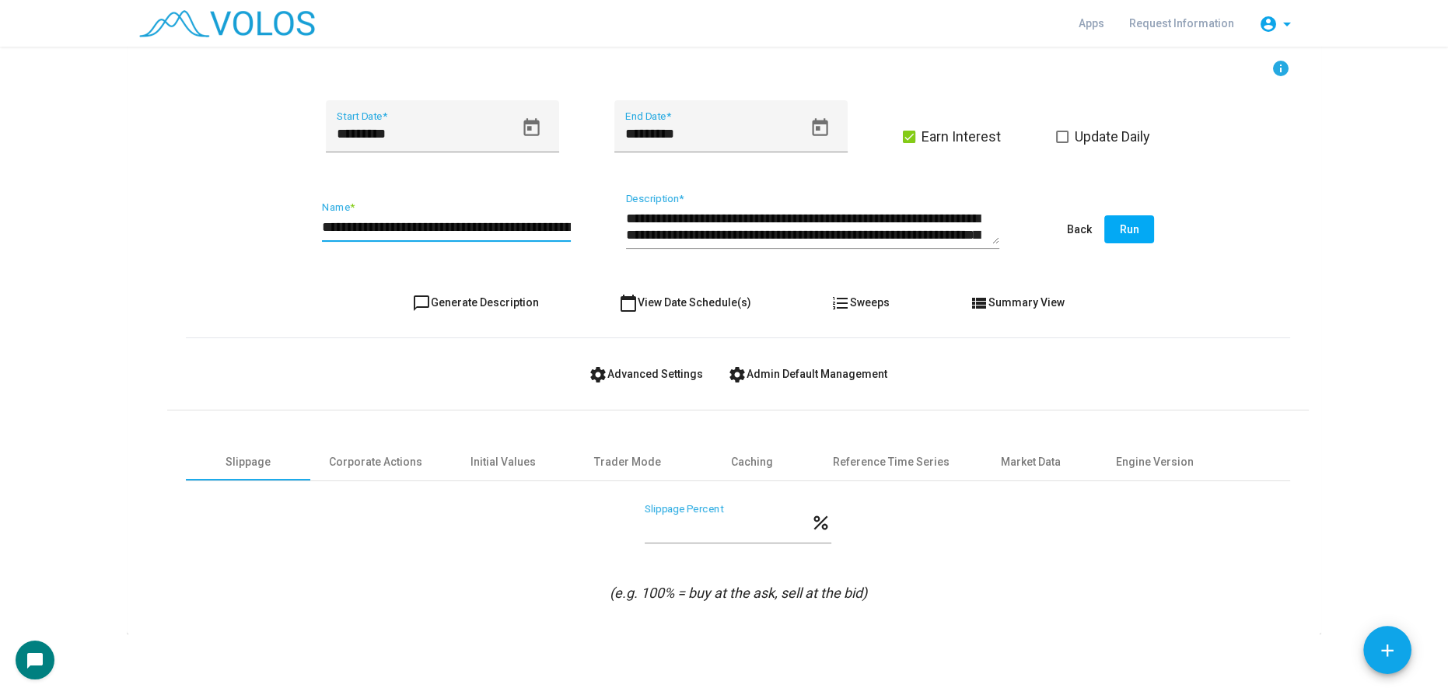
click at [420, 222] on input "**********" at bounding box center [446, 227] width 249 height 16
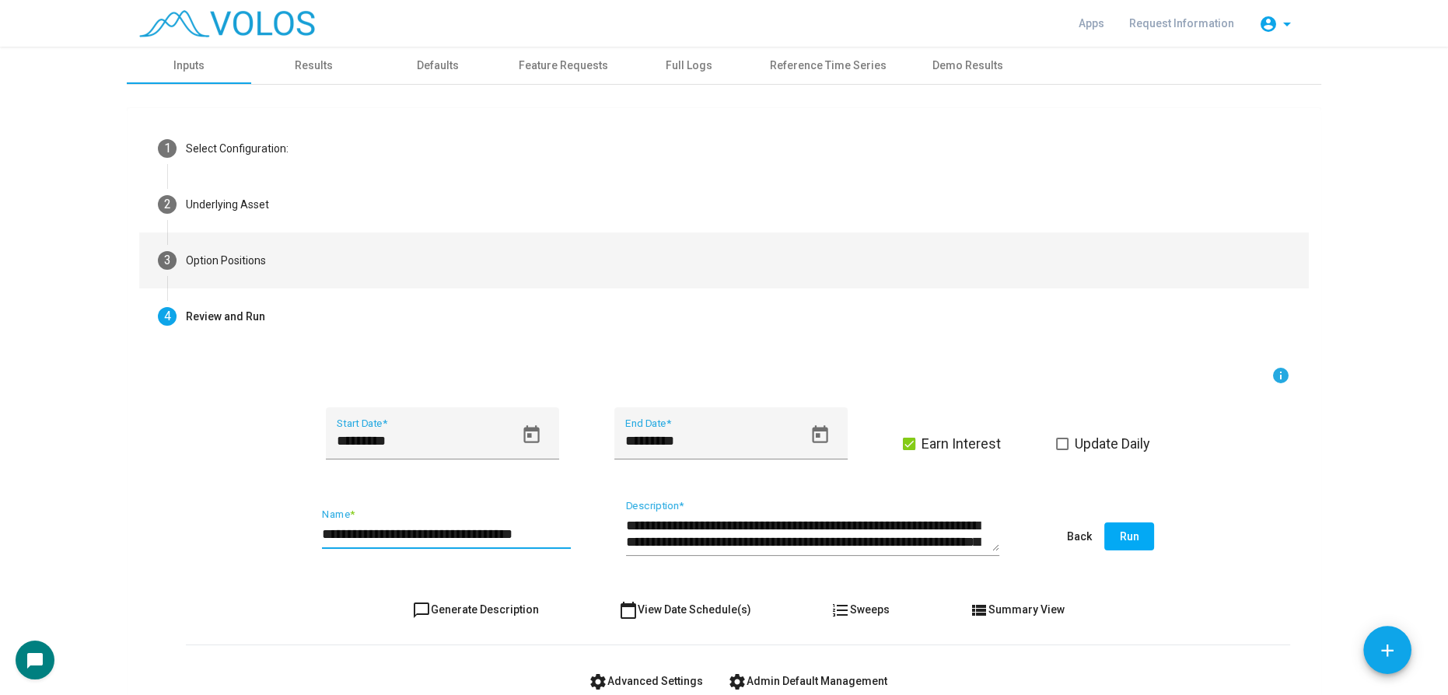
type input "**********"
click at [259, 261] on div "Option Positions" at bounding box center [226, 261] width 80 height 16
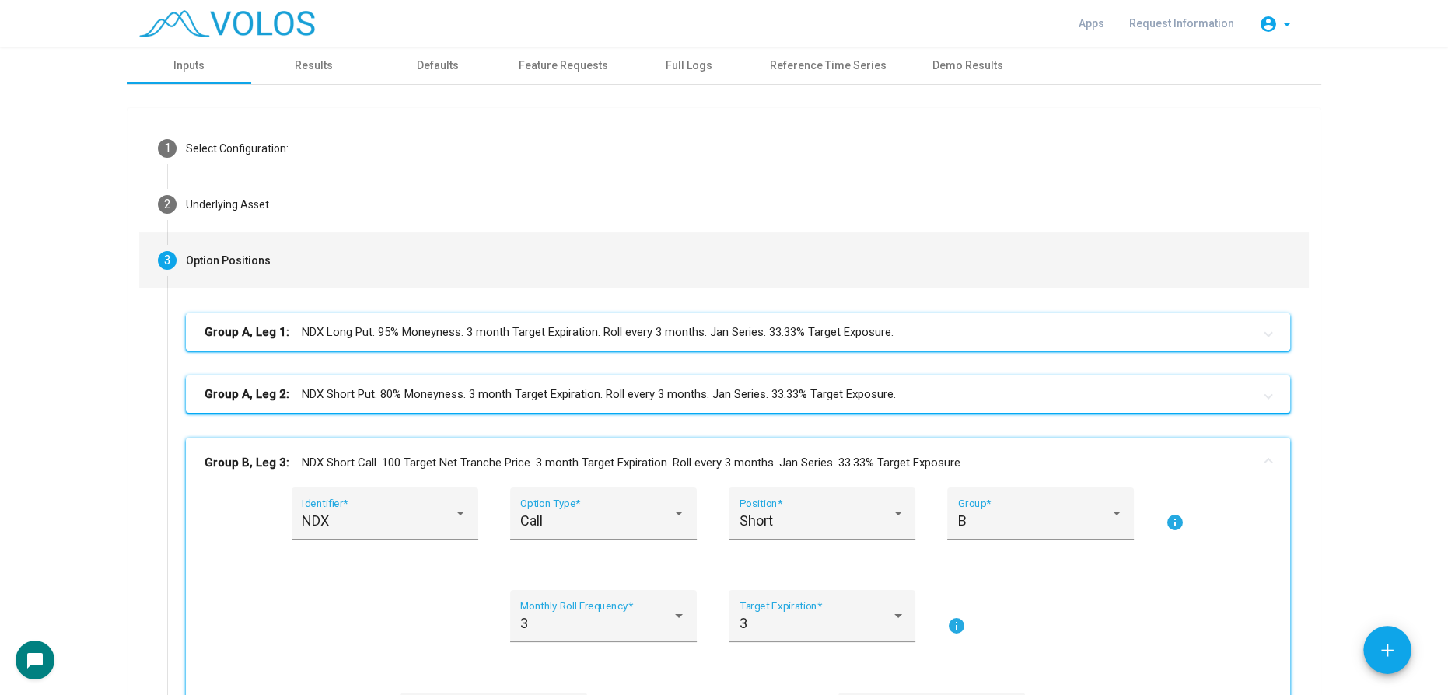
click at [422, 342] on mat-expansion-panel-header "Group A, Leg 1: NDX Long Put. 95% Moneyness. 3 month Target Expiration. Roll ev…" at bounding box center [738, 331] width 1104 height 37
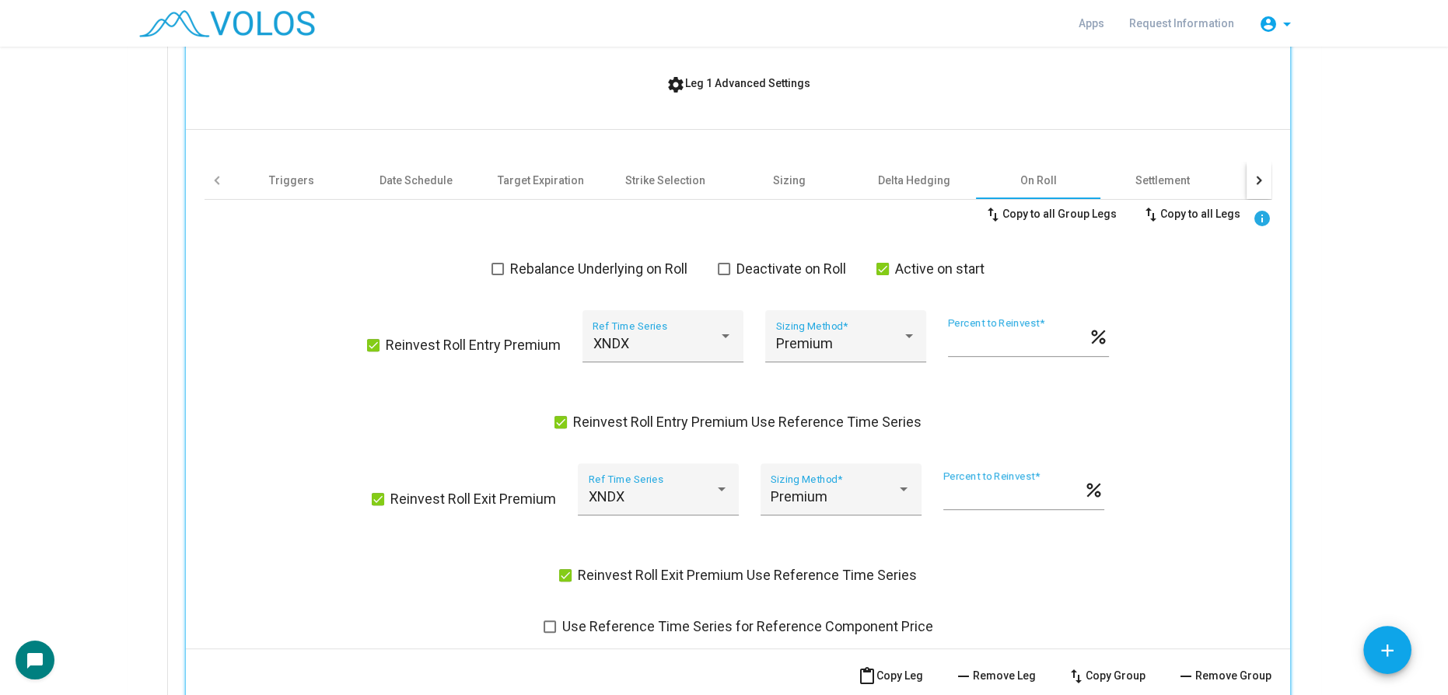
scroll to position [707, 0]
click at [407, 177] on div "Date Schedule" at bounding box center [415, 178] width 73 height 16
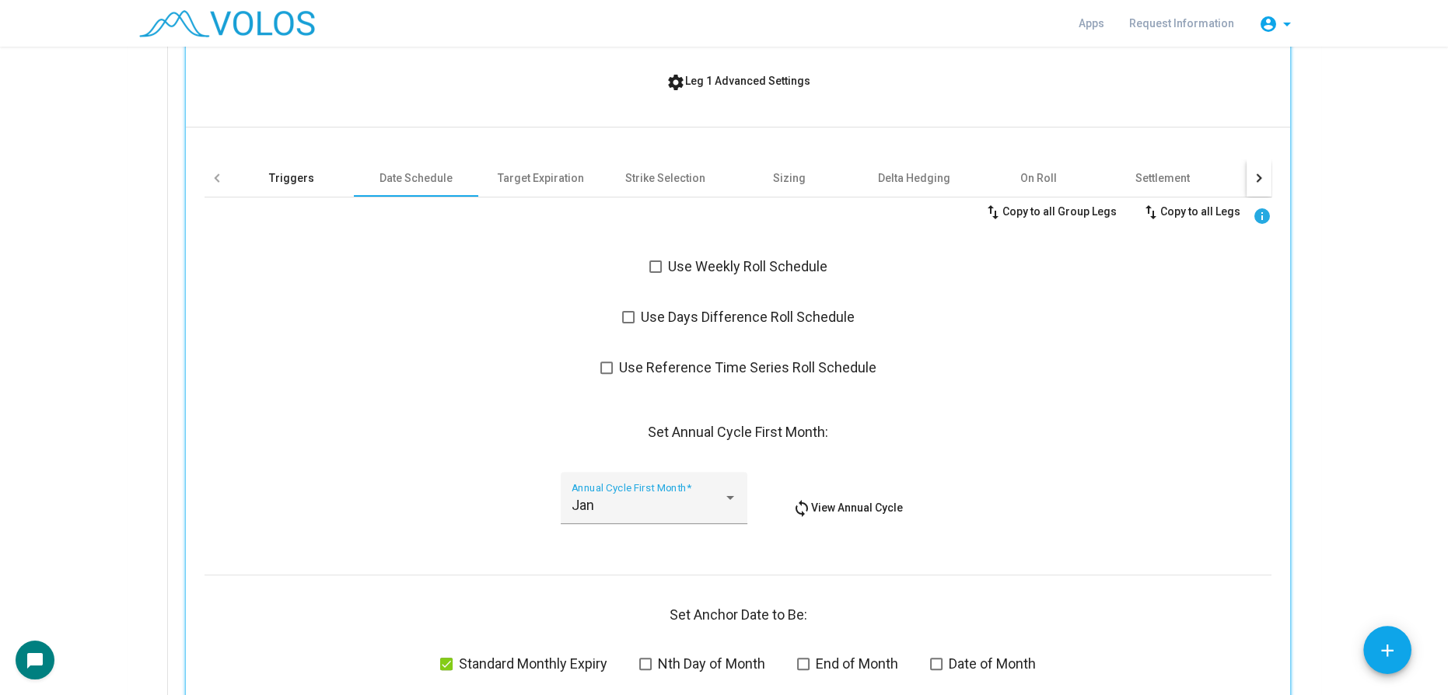
click at [299, 177] on div "Triggers" at bounding box center [291, 178] width 45 height 16
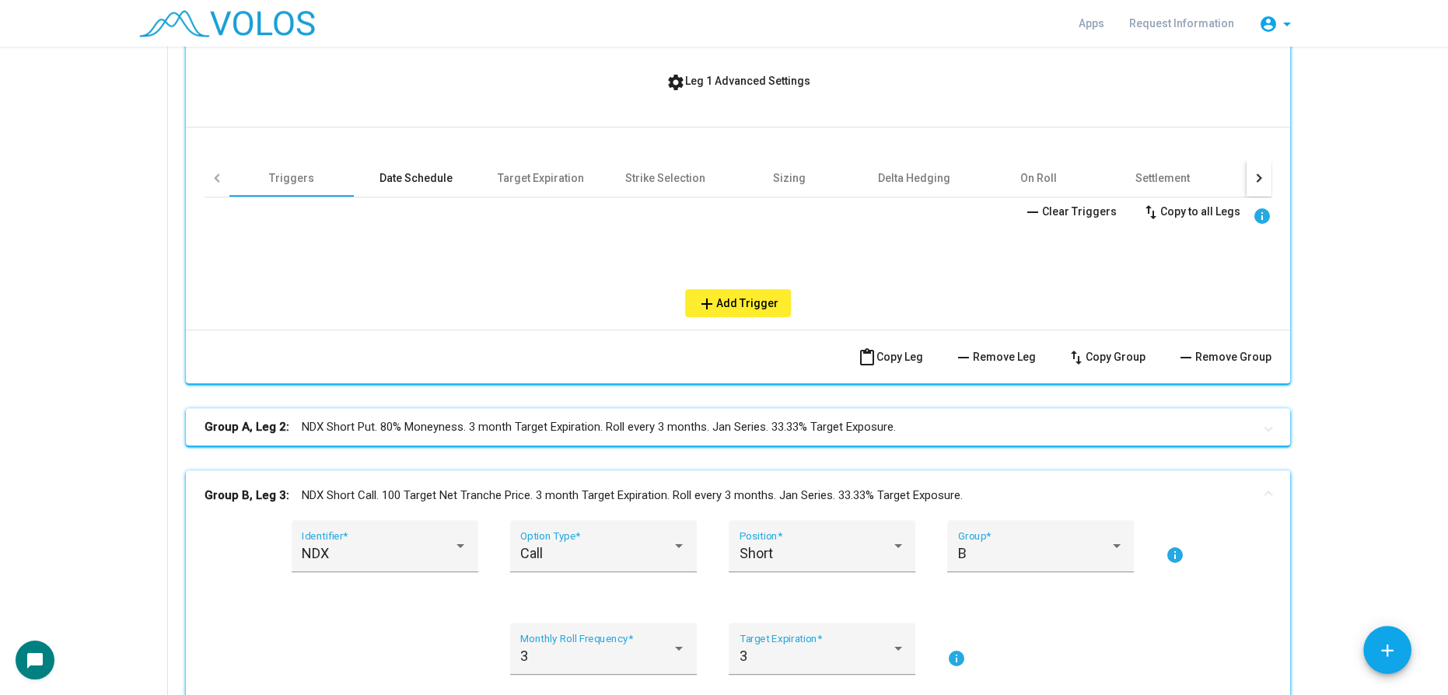
click at [390, 170] on div "Date Schedule" at bounding box center [415, 178] width 73 height 16
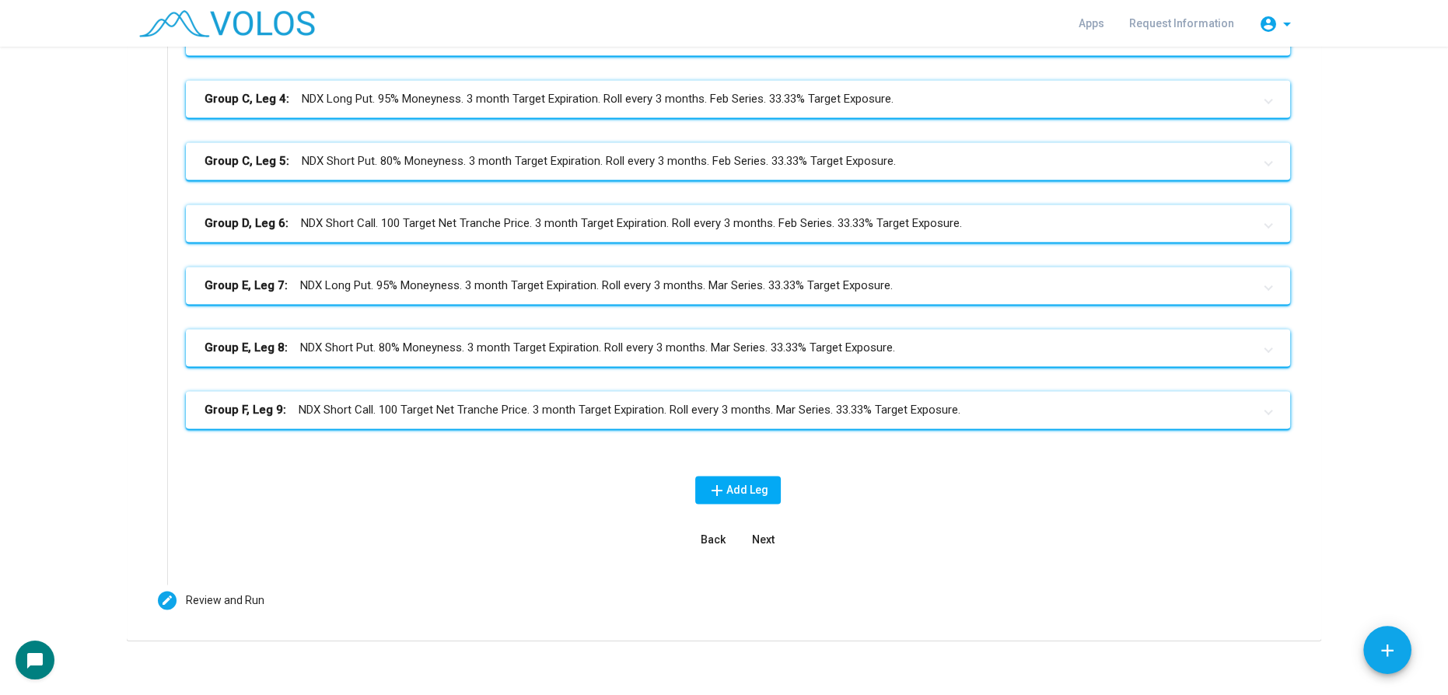
click at [653, 401] on mat-panel-title "Group F, Leg 9: NDX Short Call. 100 Target Net Tranche Price. 3 month Target Ex…" at bounding box center [728, 410] width 1048 height 18
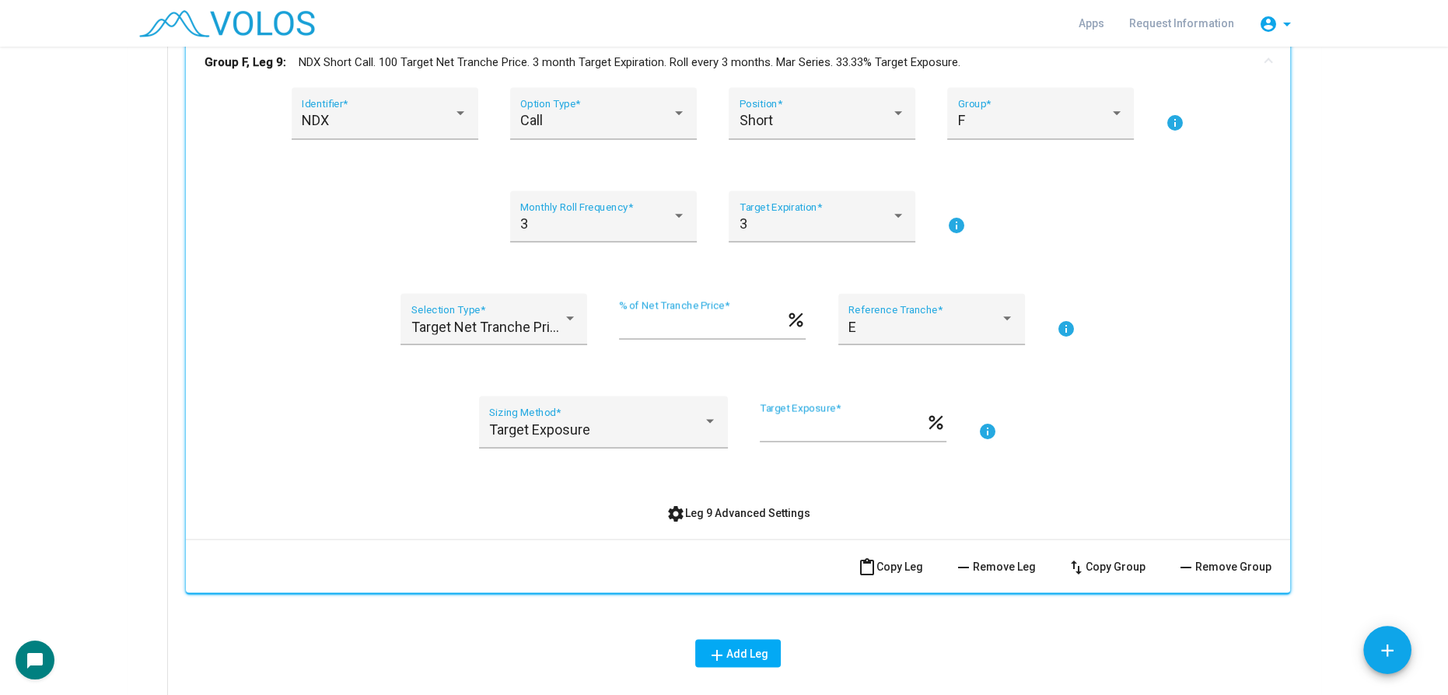
scroll to position [3863, 0]
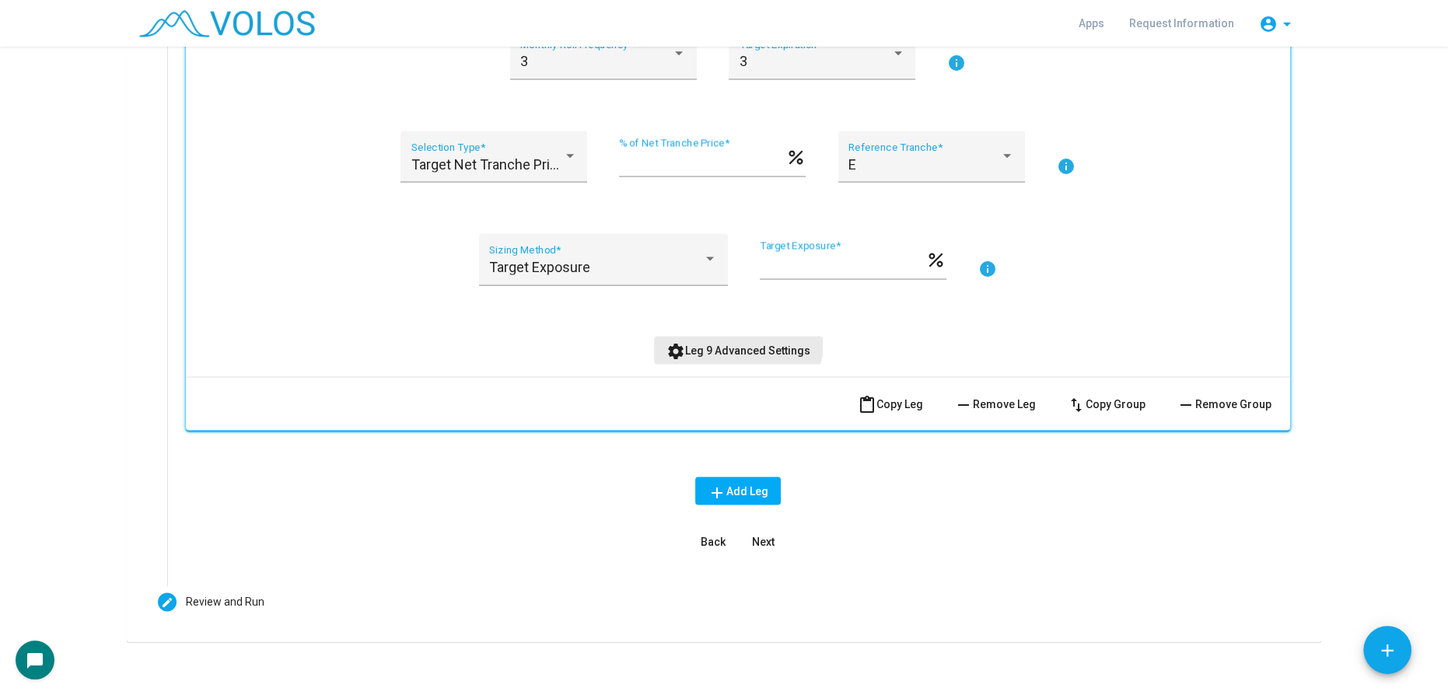
click at [720, 336] on button "settings Leg 9 Advanced Settings" at bounding box center [738, 350] width 169 height 28
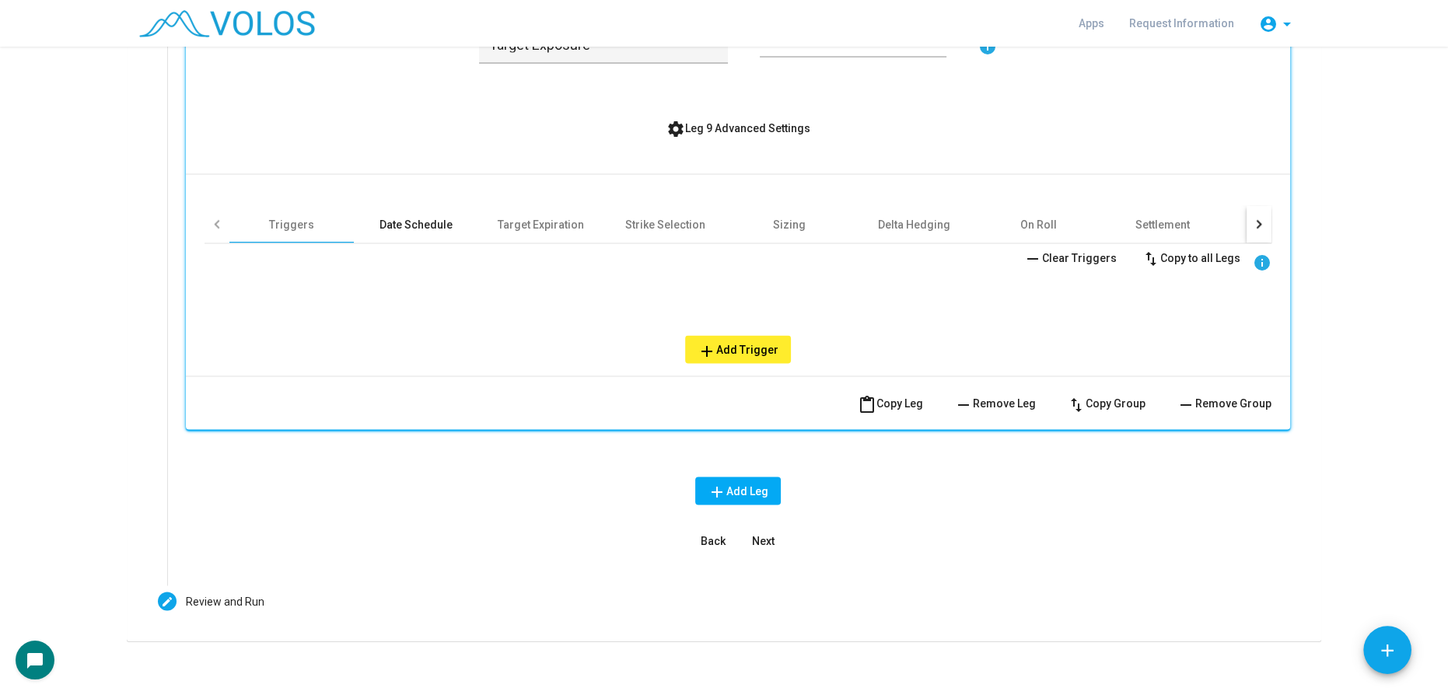
click at [405, 206] on div "Date Schedule" at bounding box center [416, 224] width 124 height 37
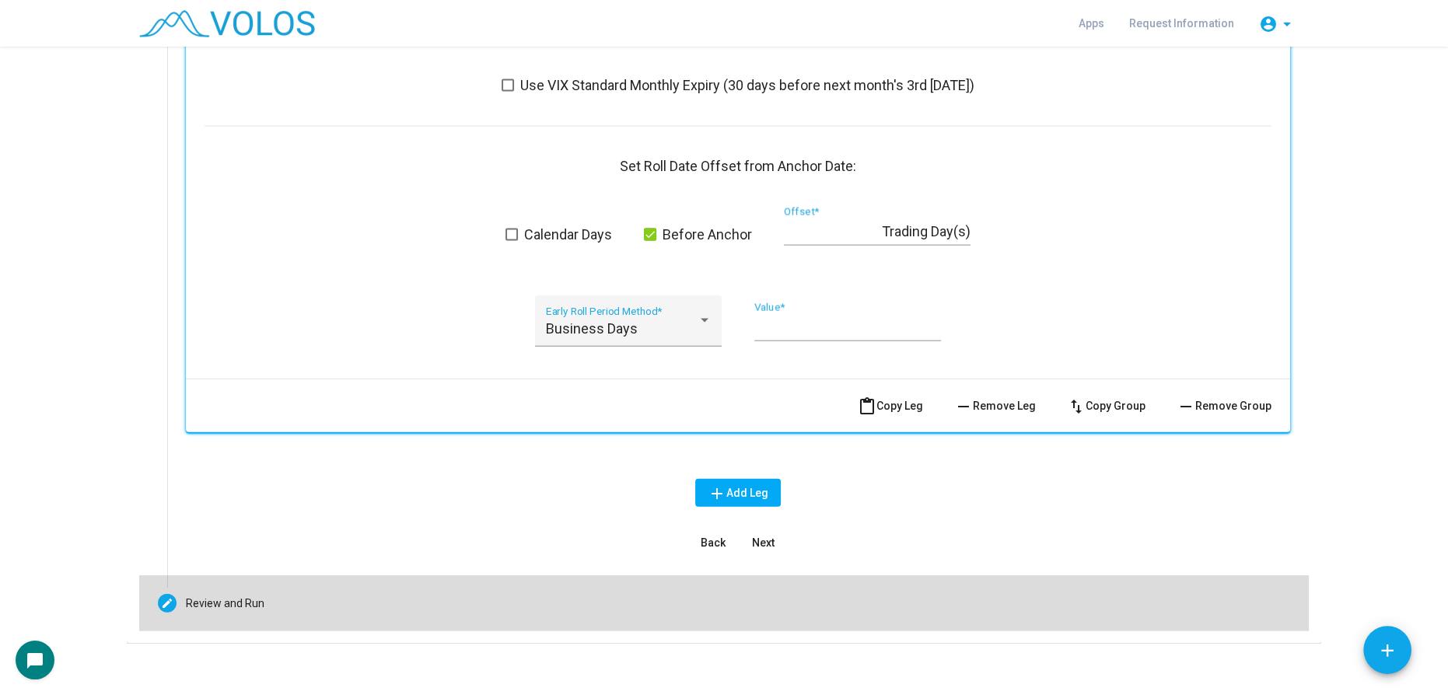
click at [464, 591] on mat-step-header "Editable create Review and Run" at bounding box center [723, 603] width 1169 height 56
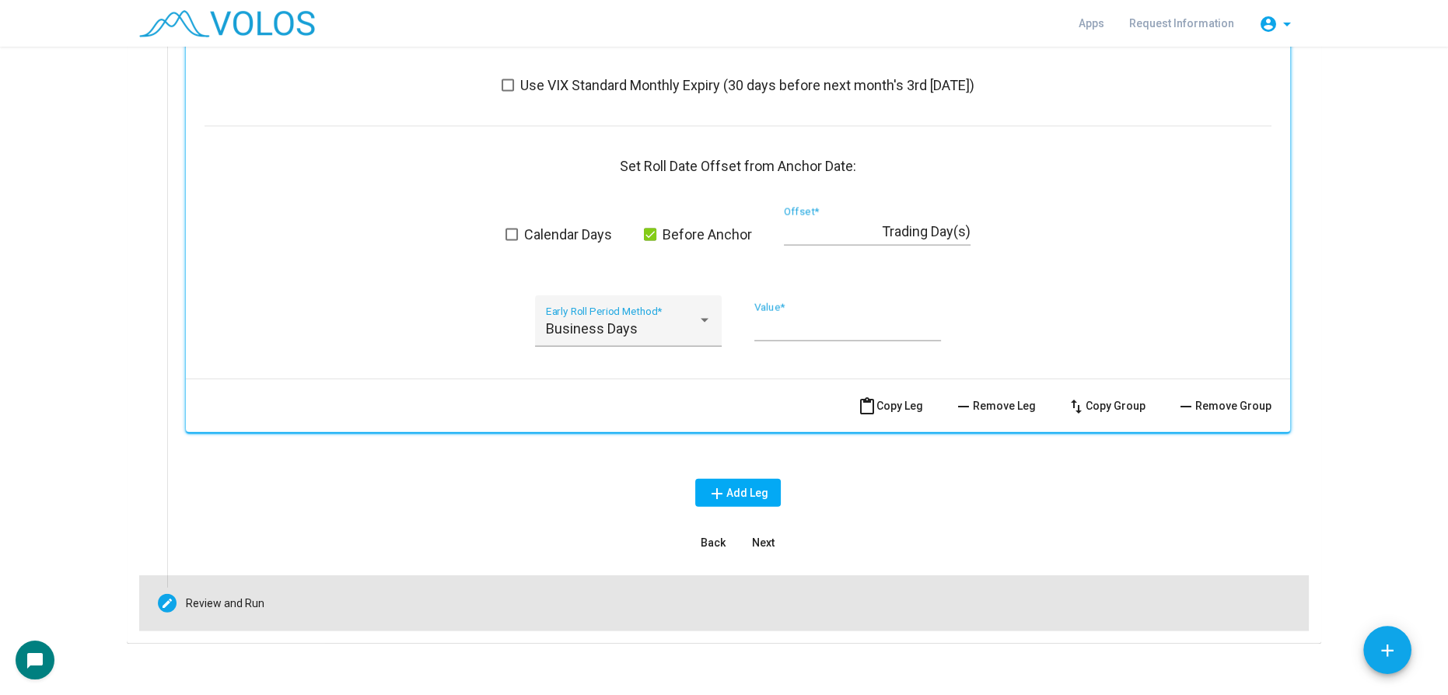
scroll to position [307, 0]
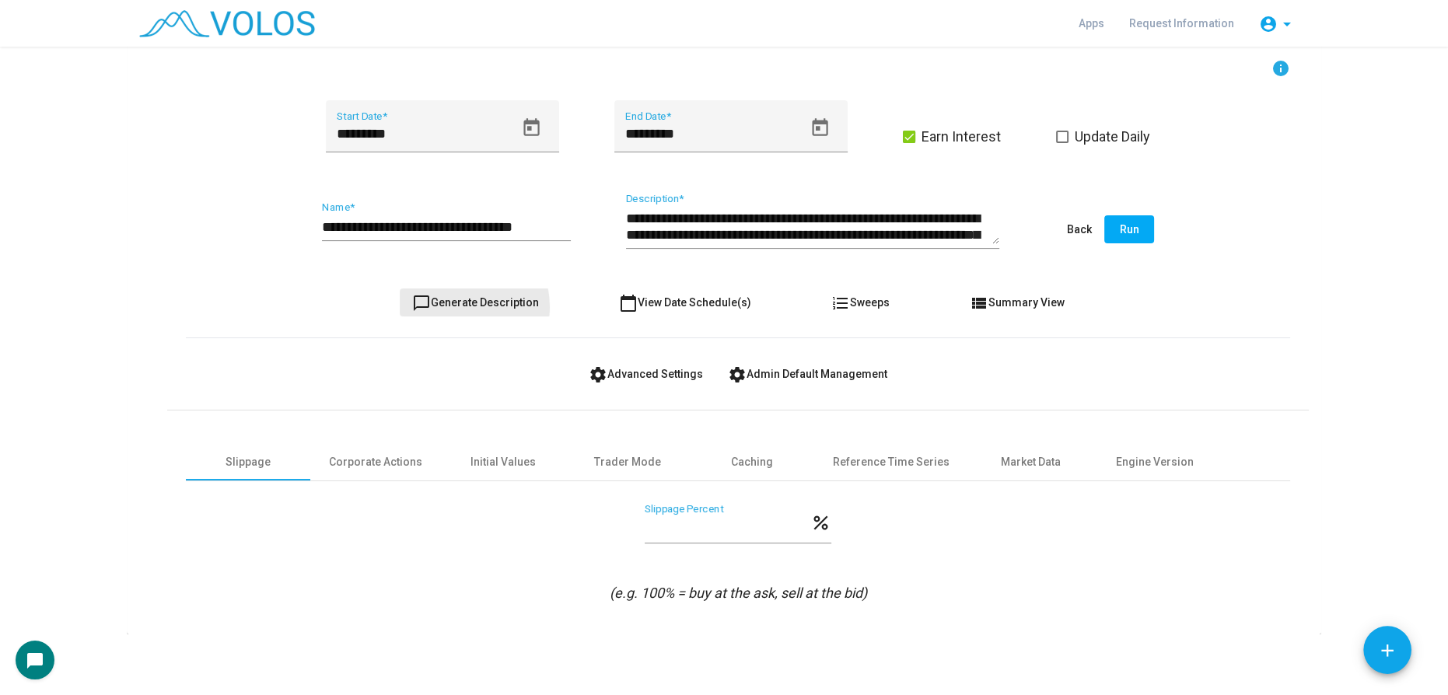
click at [454, 306] on span "chat_bubble_outline Generate Description" at bounding box center [475, 302] width 127 height 12
click at [1125, 223] on span "Run" at bounding box center [1129, 229] width 19 height 12
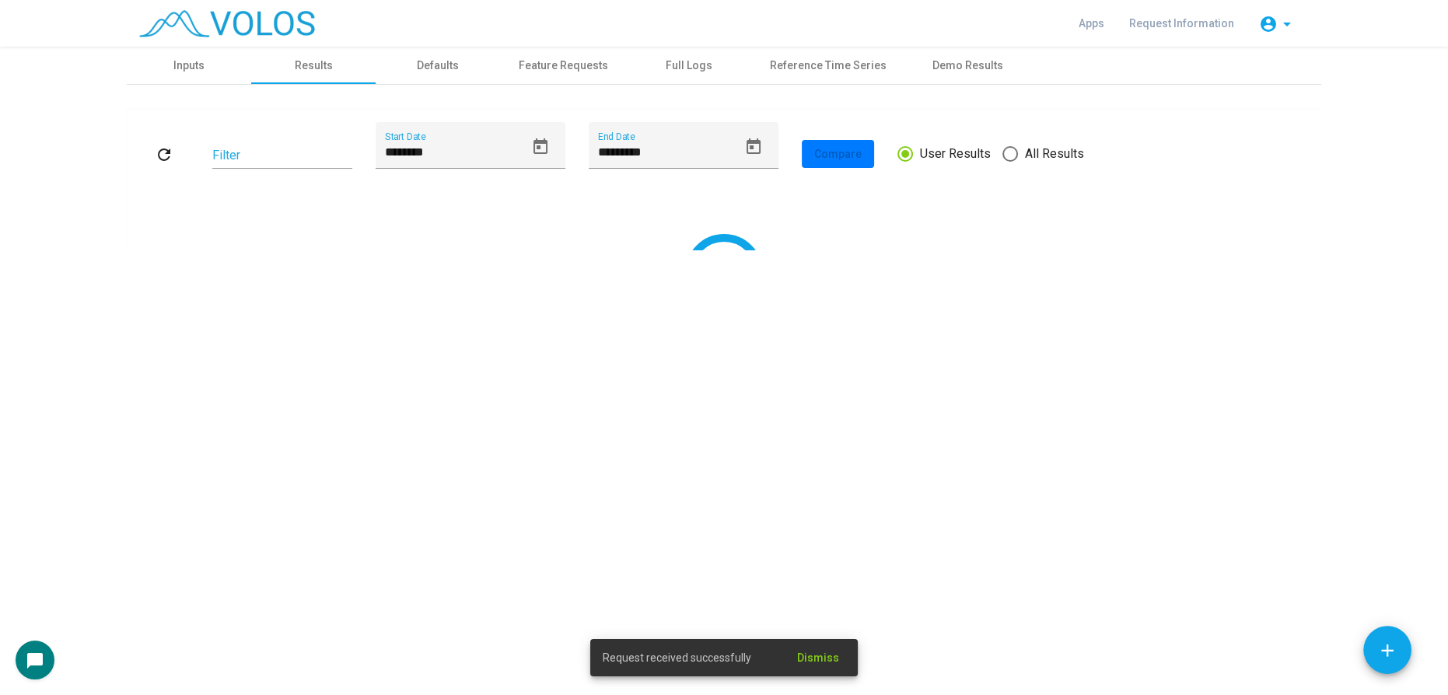
scroll to position [0, 0]
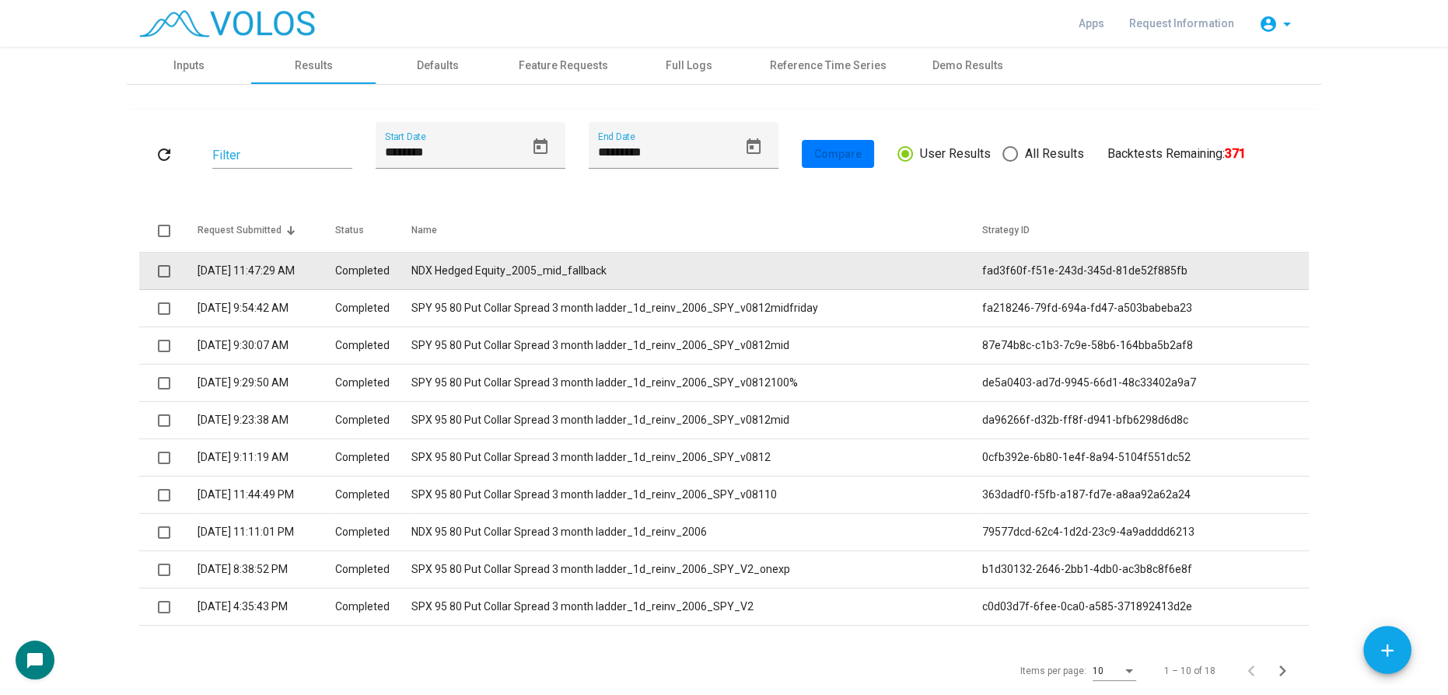
click at [496, 279] on td "NDX Hedged Equity_2005_mid_fallback" at bounding box center [696, 271] width 571 height 37
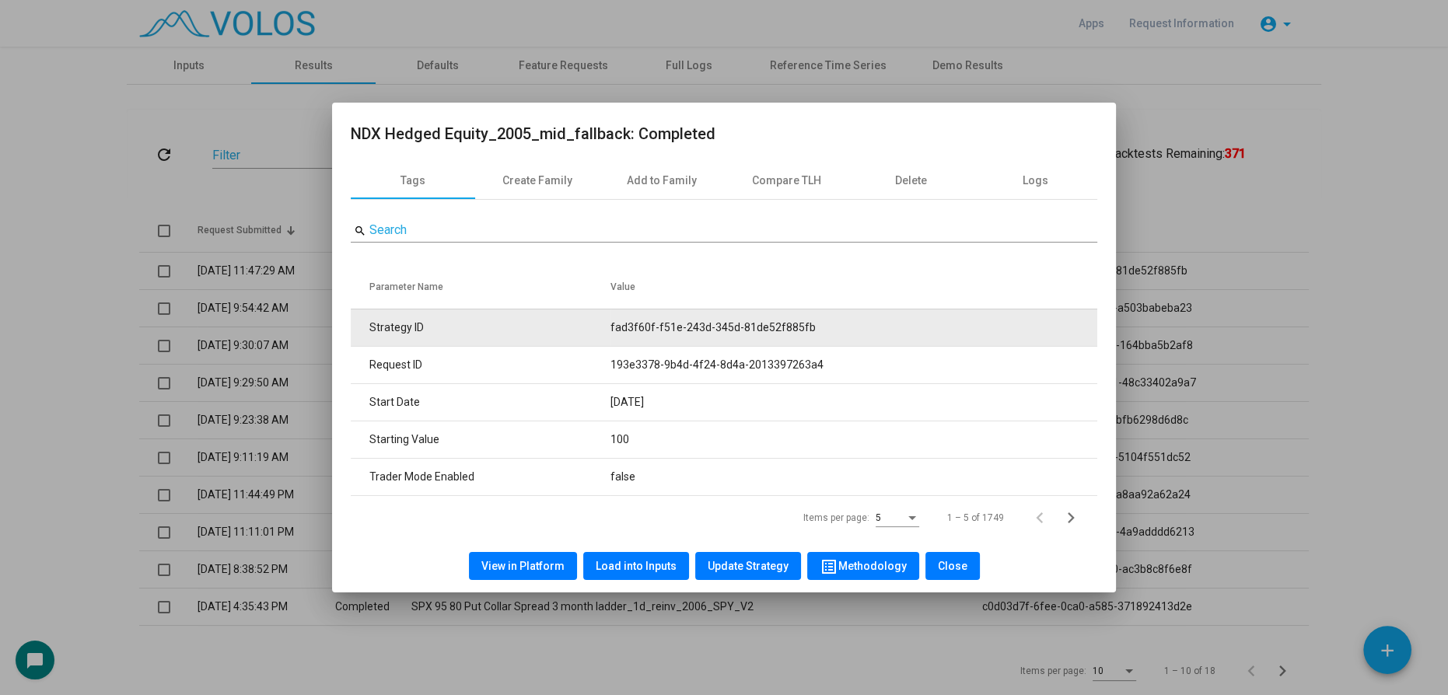
drag, startPoint x: 607, startPoint y: 327, endPoint x: 921, endPoint y: 333, distance: 313.4
click at [921, 333] on tr "Strategy ID fad3f60f-f51e-243d-345d-81de52f885fb" at bounding box center [724, 327] width 746 height 37
copy tr "fad3f60f-f51e-243d-345d-81de52f885fb"
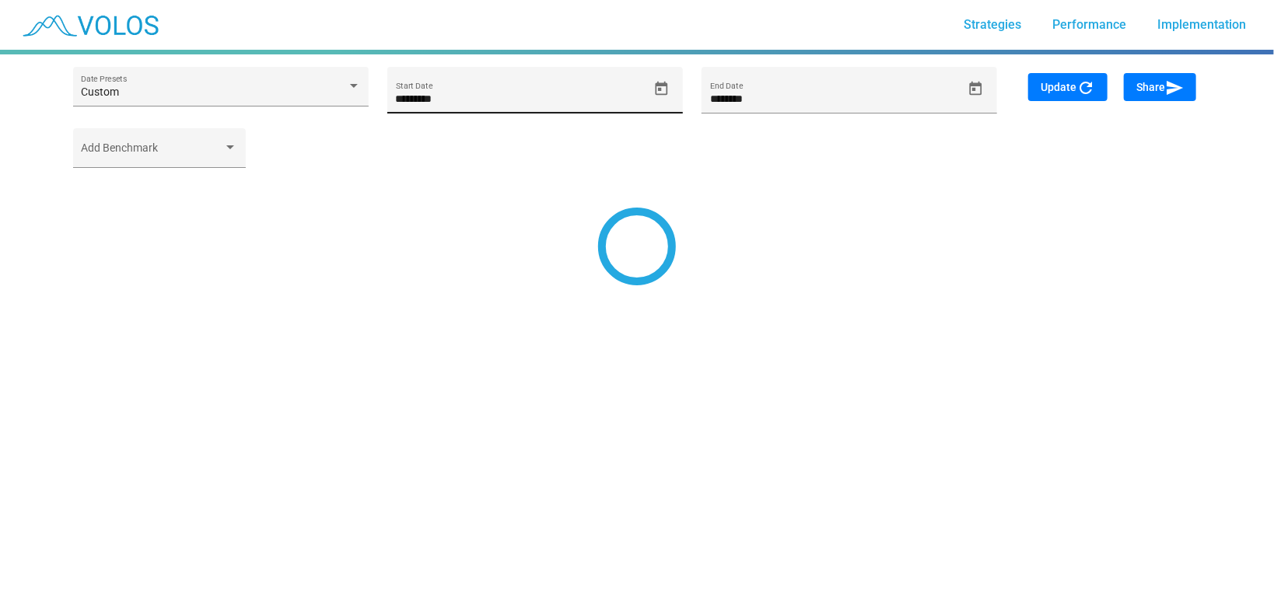
type input "*********"
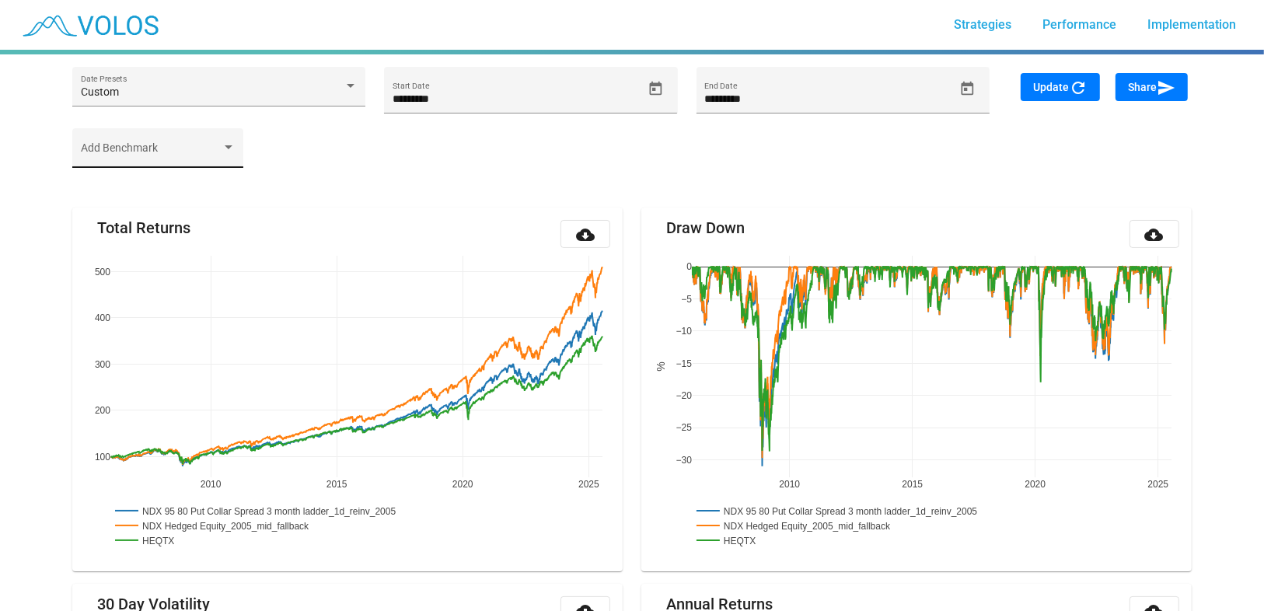
click at [171, 146] on div "Add Benchmark" at bounding box center [158, 152] width 155 height 32
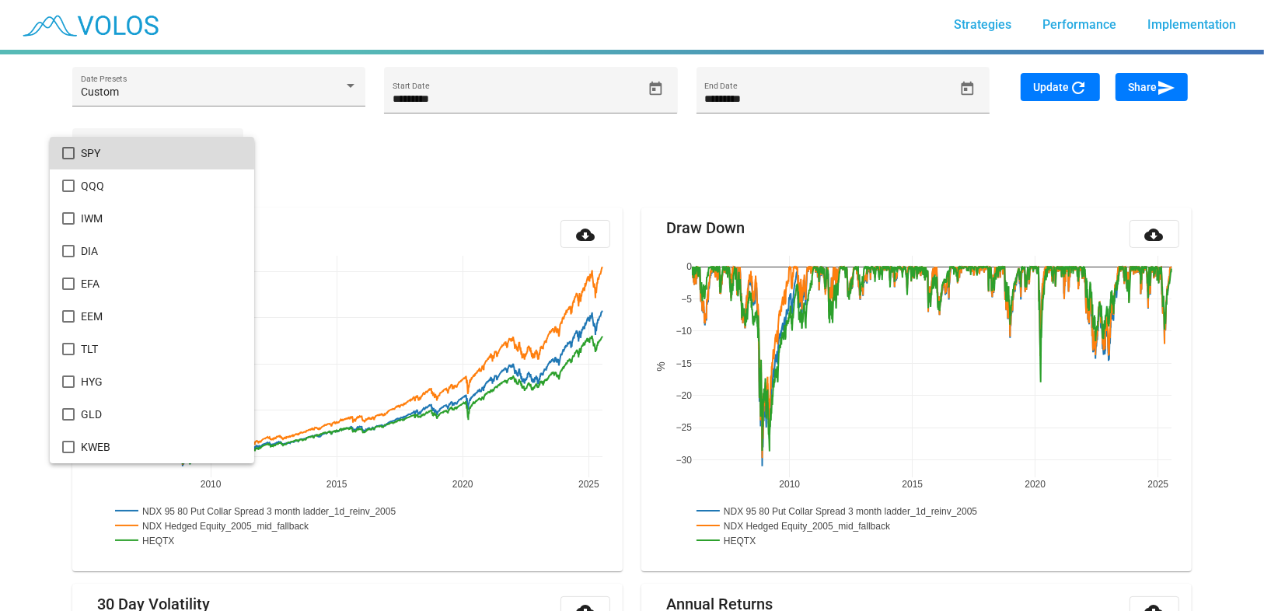
click at [89, 153] on span "SPY" at bounding box center [161, 153] width 161 height 33
click at [79, 180] on mat-option "QQQ" at bounding box center [152, 185] width 204 height 33
click at [1071, 68] on div at bounding box center [632, 305] width 1264 height 611
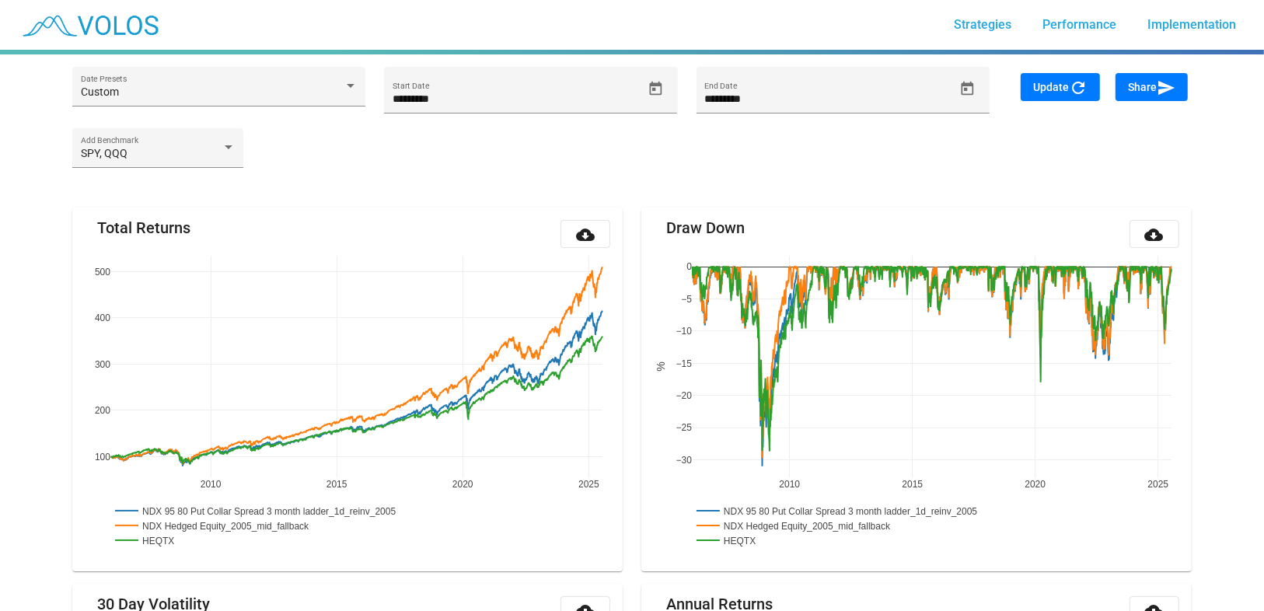
click at [1068, 82] on span "Update refresh" at bounding box center [1060, 87] width 54 height 12
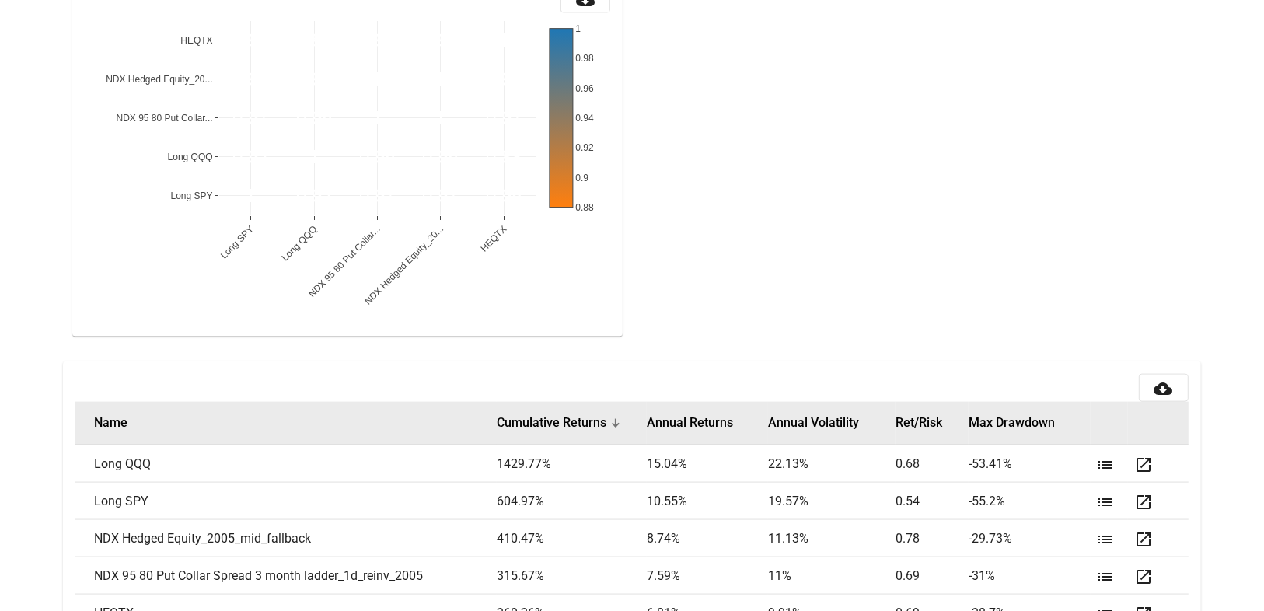
scroll to position [1781, 0]
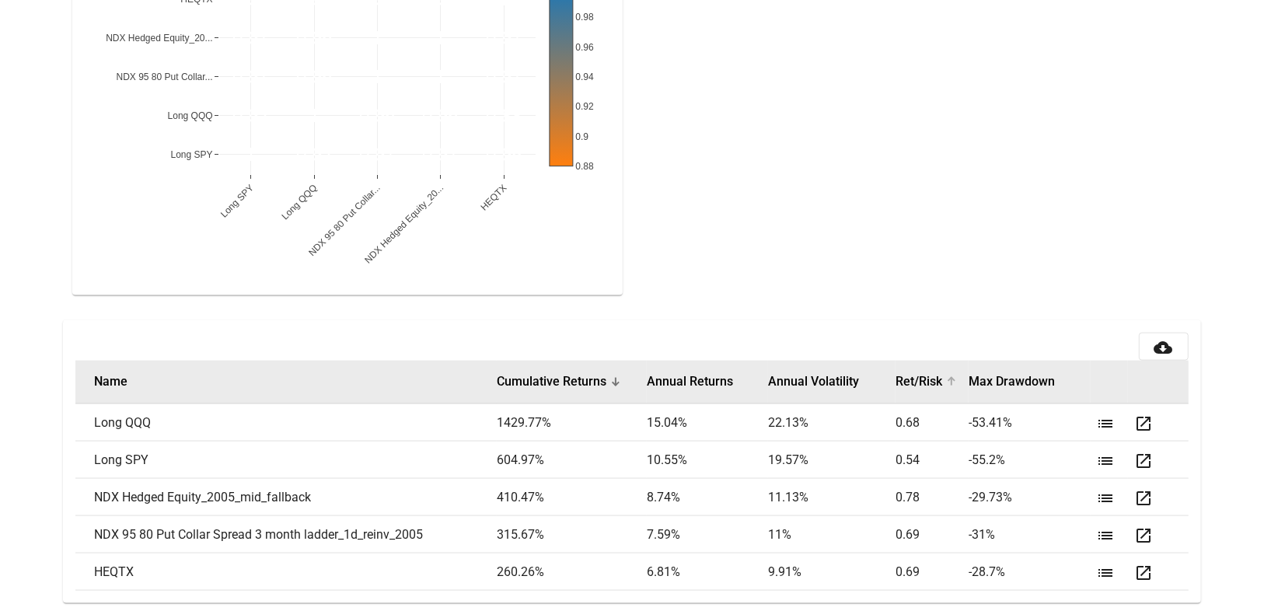
click at [923, 383] on button "Ret/Risk" at bounding box center [919, 382] width 47 height 16
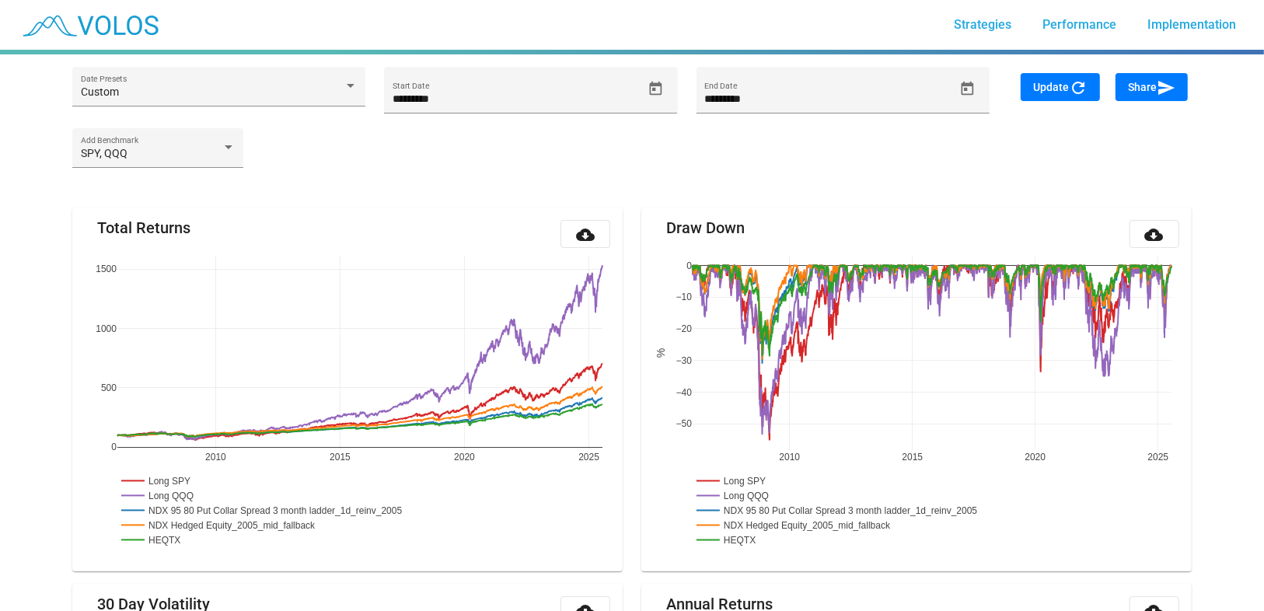
scroll to position [0, 0]
